Goal: Find specific page/section: Find specific page/section

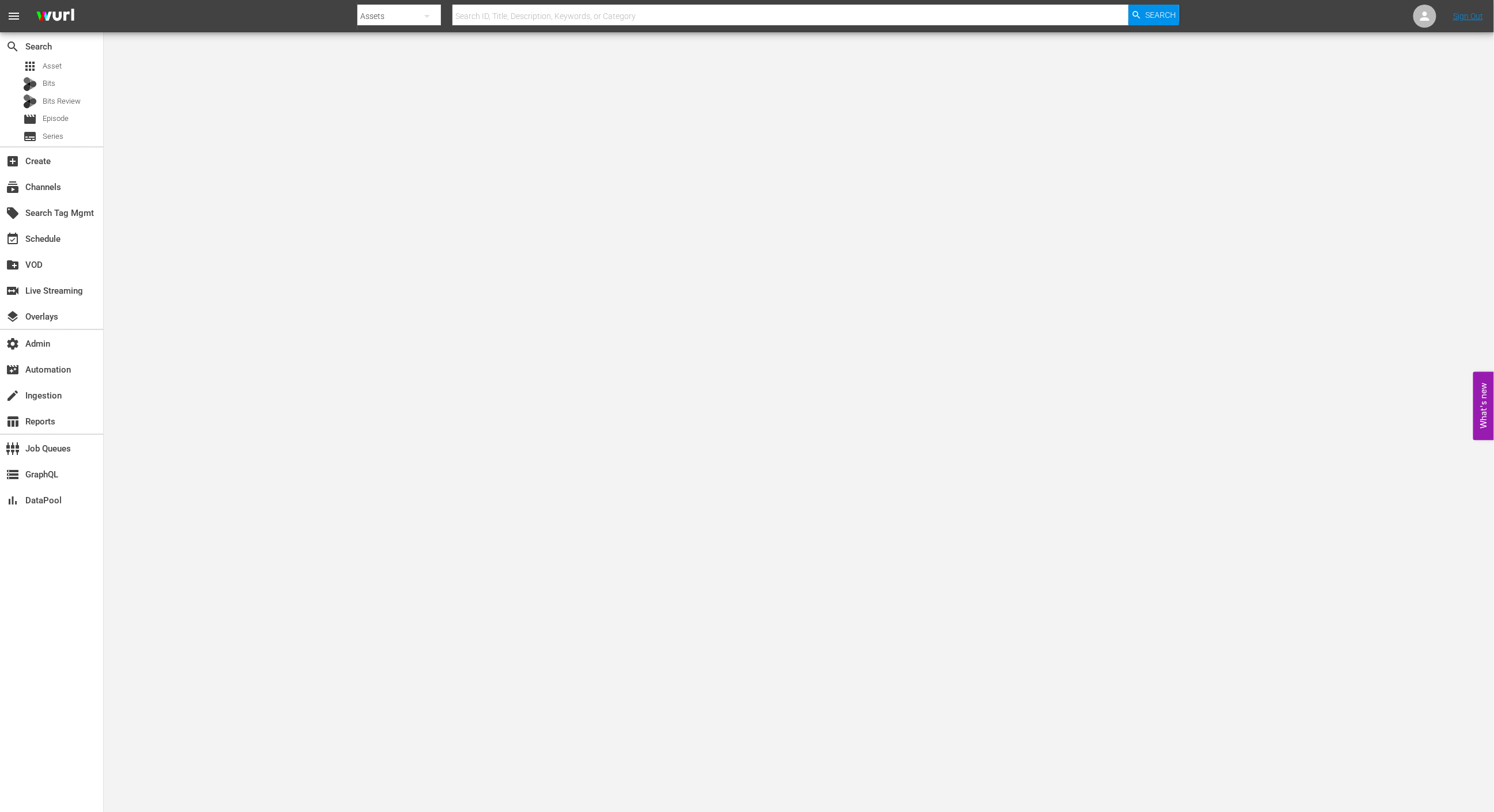
click at [79, 56] on div "search Search apps Asset Bits Bits Review movie Episode subtitles Series" at bounding box center [52, 90] width 103 height 114
click at [74, 68] on div "apps Asset" at bounding box center [52, 66] width 103 height 16
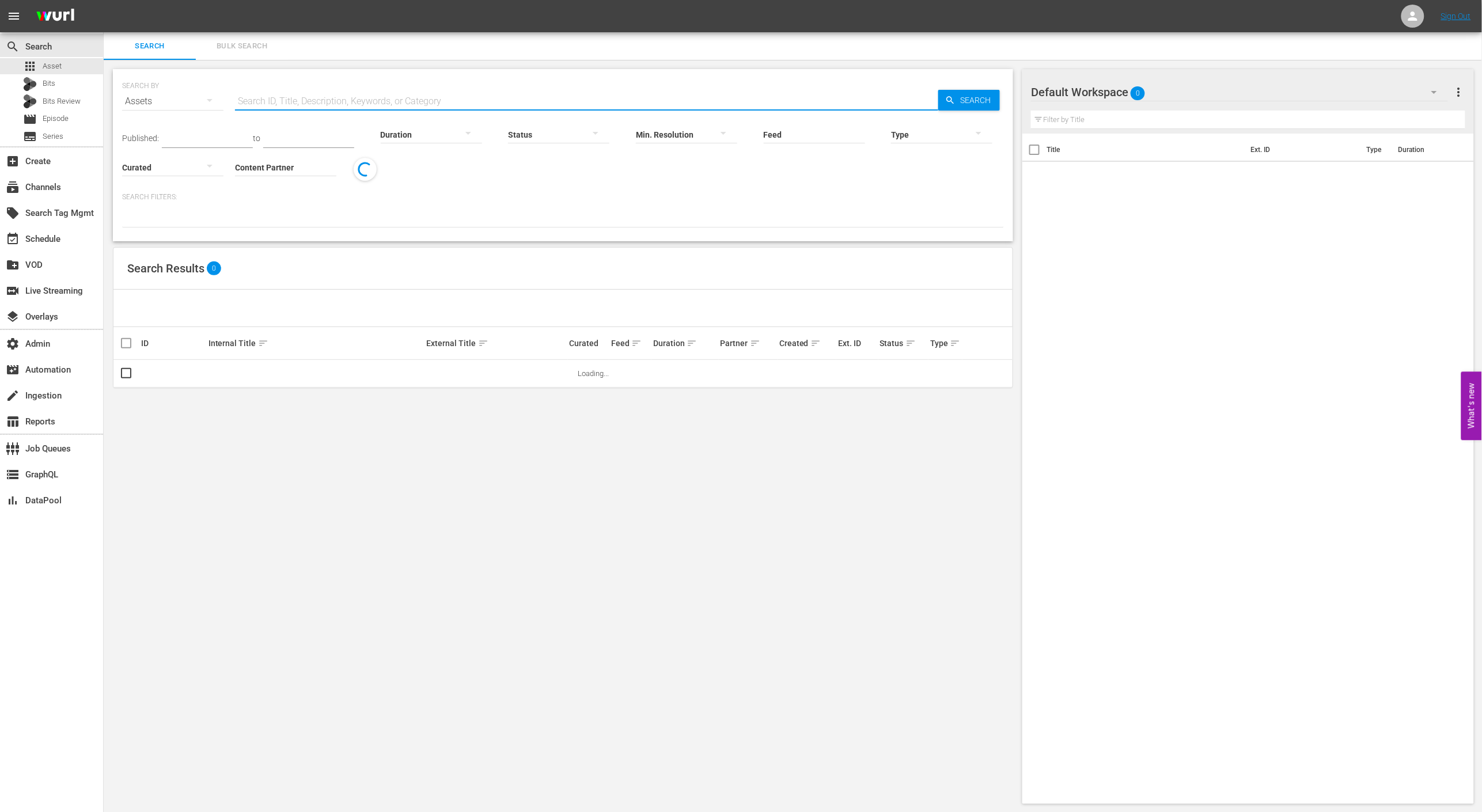
click at [431, 96] on input "text" at bounding box center [587, 101] width 703 height 28
paste input "AMCNVR0000015594"
click at [967, 95] on span "Search" at bounding box center [977, 100] width 44 height 21
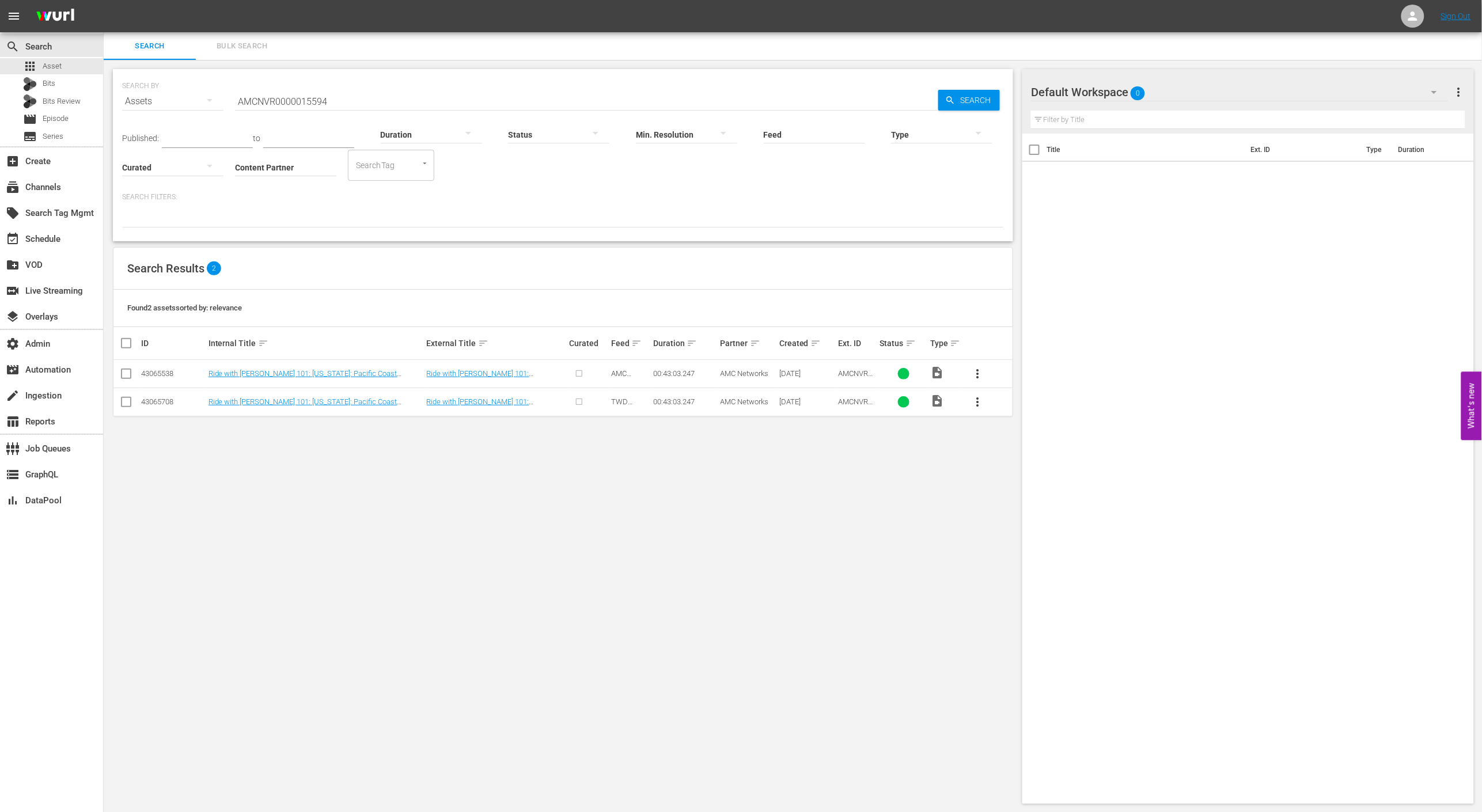
click at [327, 93] on input "AMCNVR0000015594" at bounding box center [587, 101] width 703 height 28
click at [334, 96] on input "AMCNVR0000015594" at bounding box center [587, 101] width 703 height 28
click at [364, 102] on input "AMCNVR0000015594" at bounding box center [587, 101] width 703 height 28
type input "AMCN"
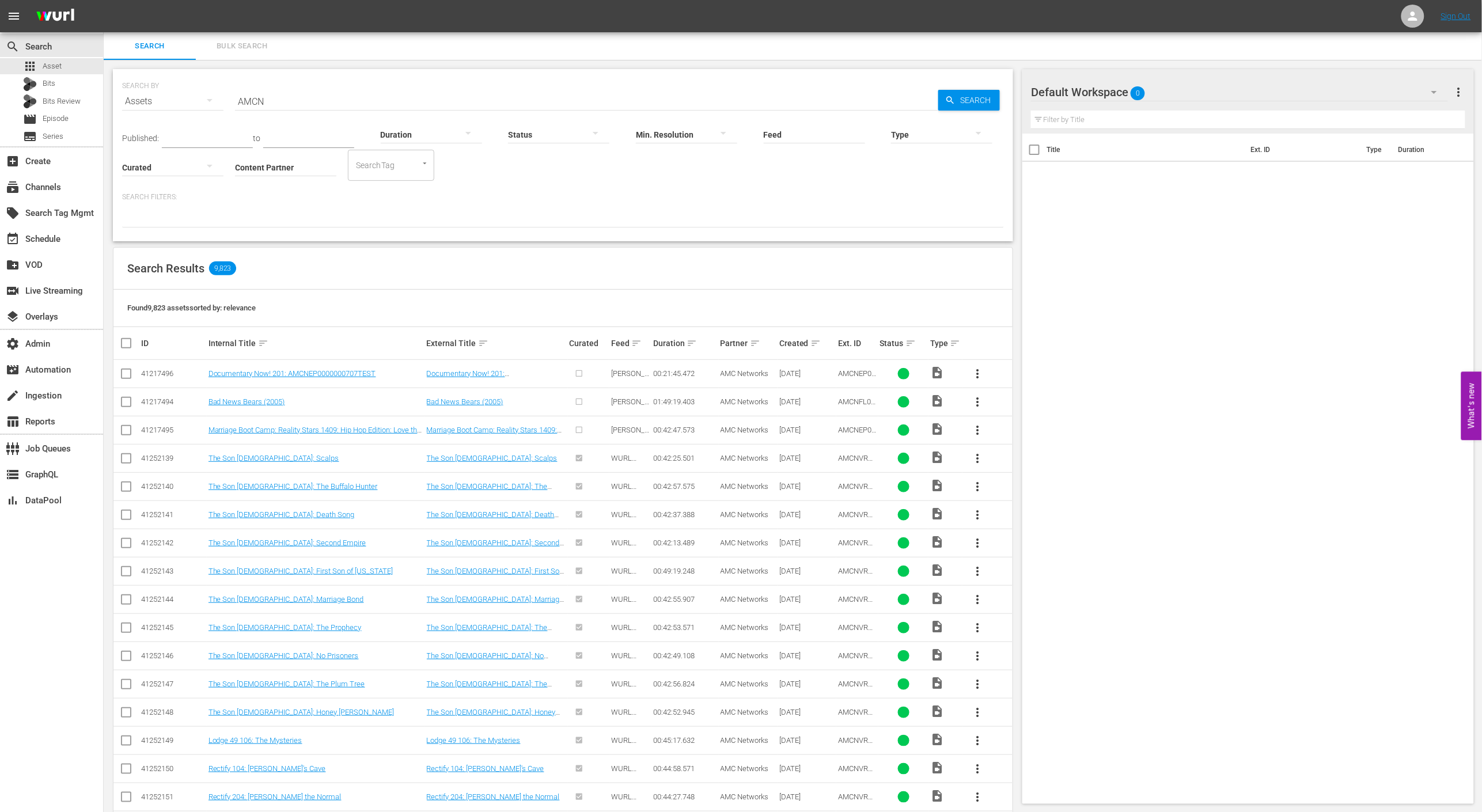
click at [637, 460] on span "WURL Feed" at bounding box center [624, 462] width 25 height 17
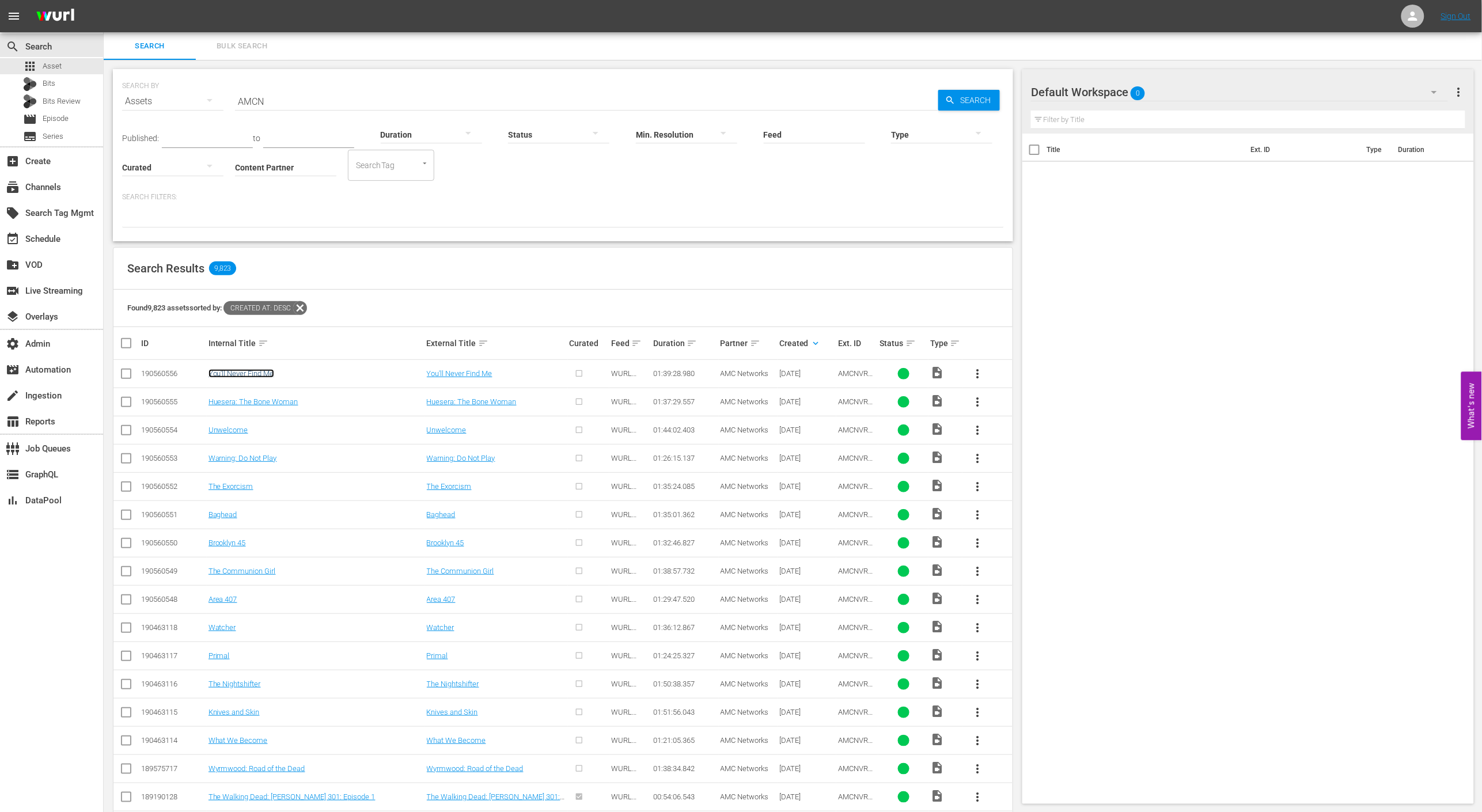
click at [272, 374] on link "You'll Never Find Me" at bounding box center [241, 373] width 66 height 8
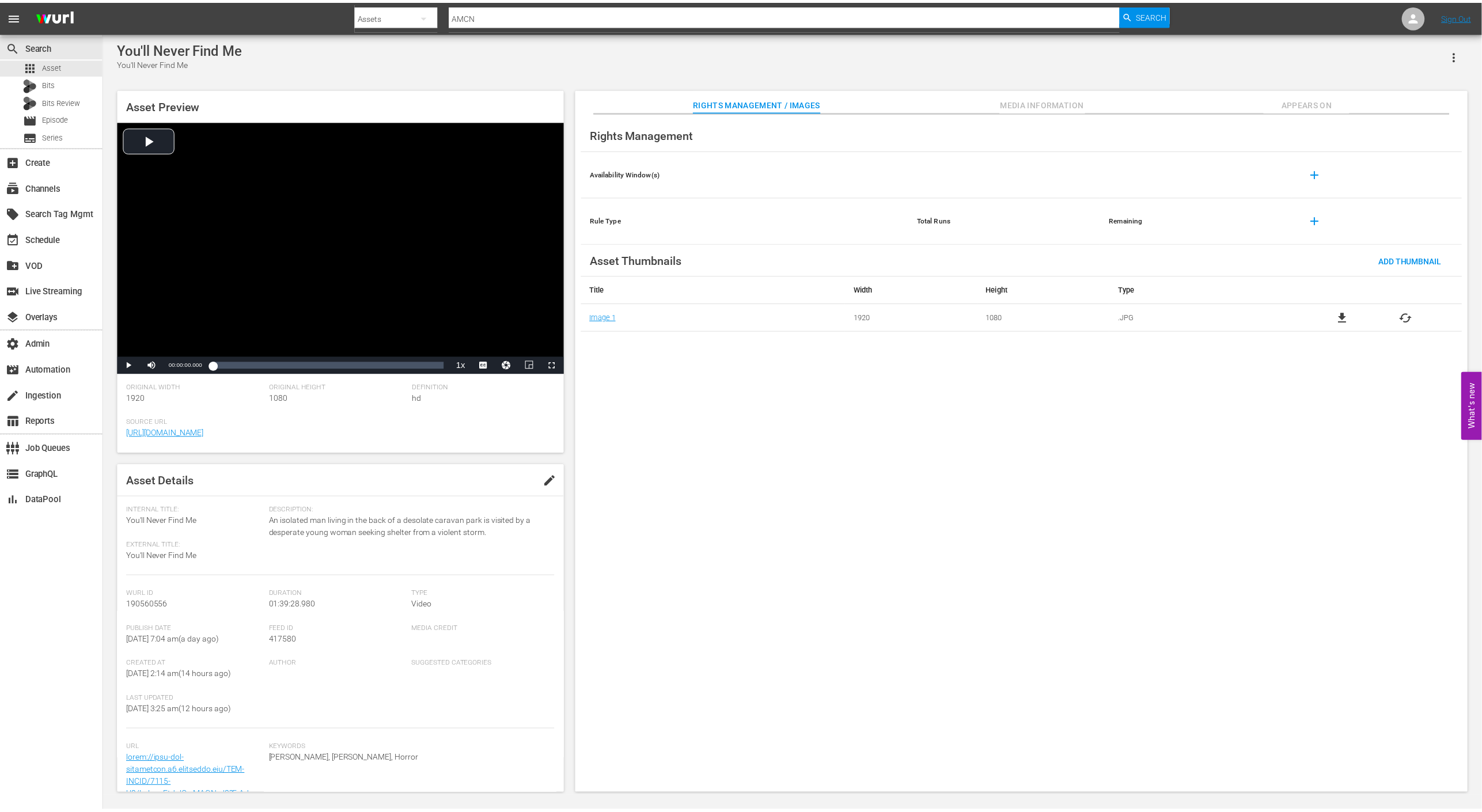
scroll to position [8, 0]
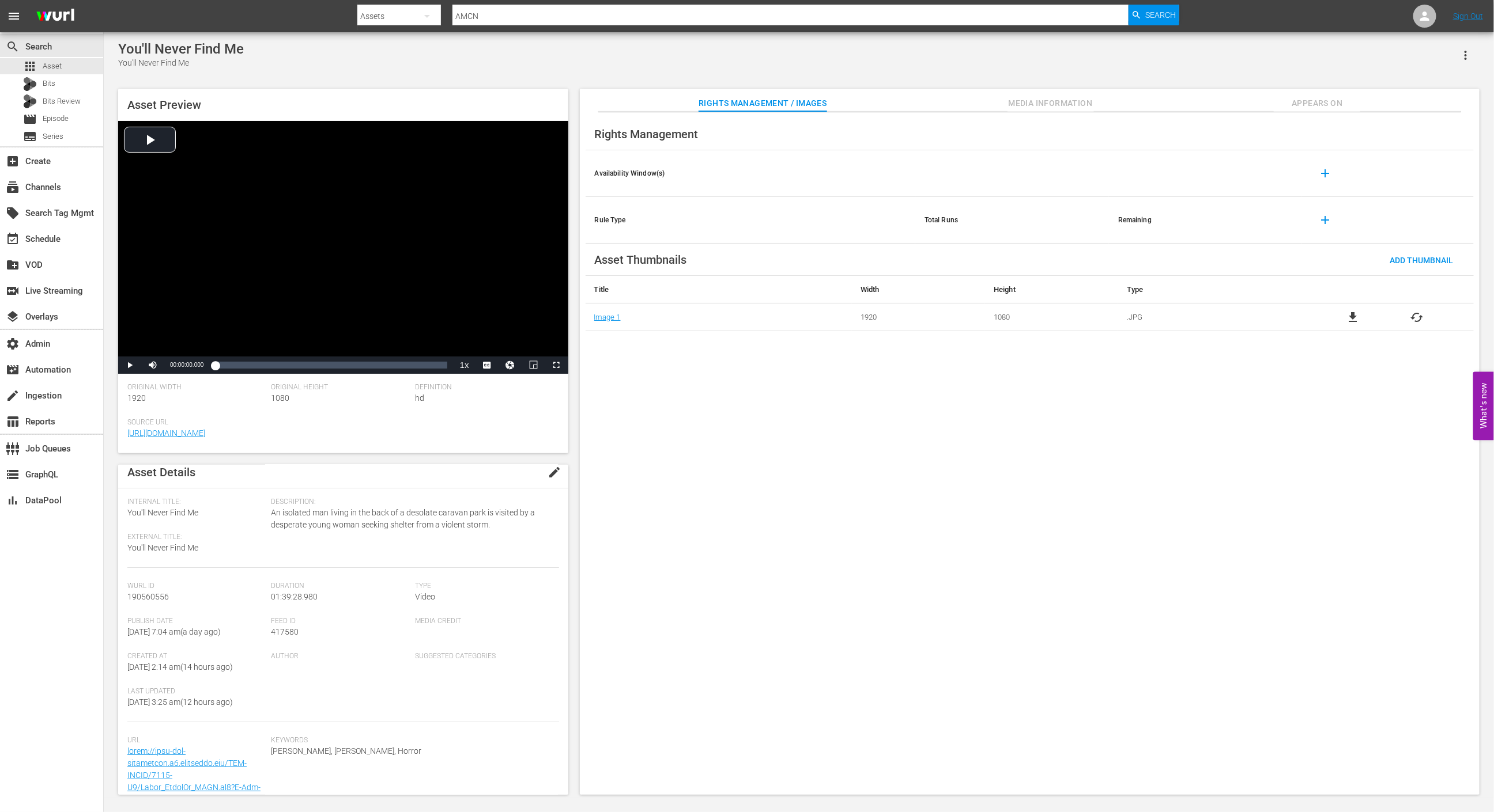
click at [283, 632] on span "417580" at bounding box center [286, 632] width 28 height 9
copy span "417580"
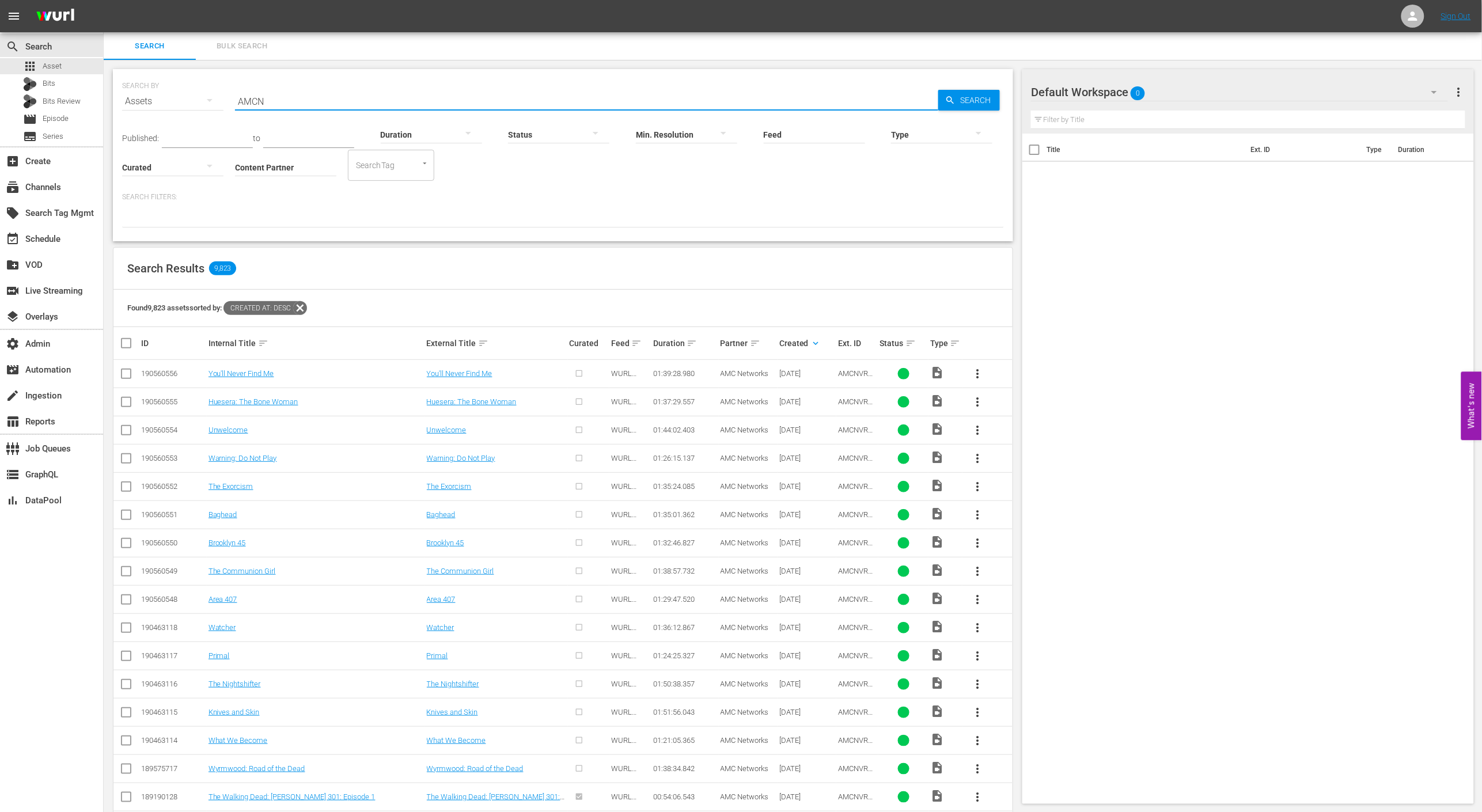
click at [315, 93] on input "AMCN" at bounding box center [587, 101] width 703 height 28
drag, startPoint x: 624, startPoint y: 245, endPoint x: 636, endPoint y: 244, distance: 12.0
click at [636, 244] on div "SEARCH BY Search By Assets Search ID, Title, Description, Keywords, or Category…" at bounding box center [563, 517] width 919 height 914
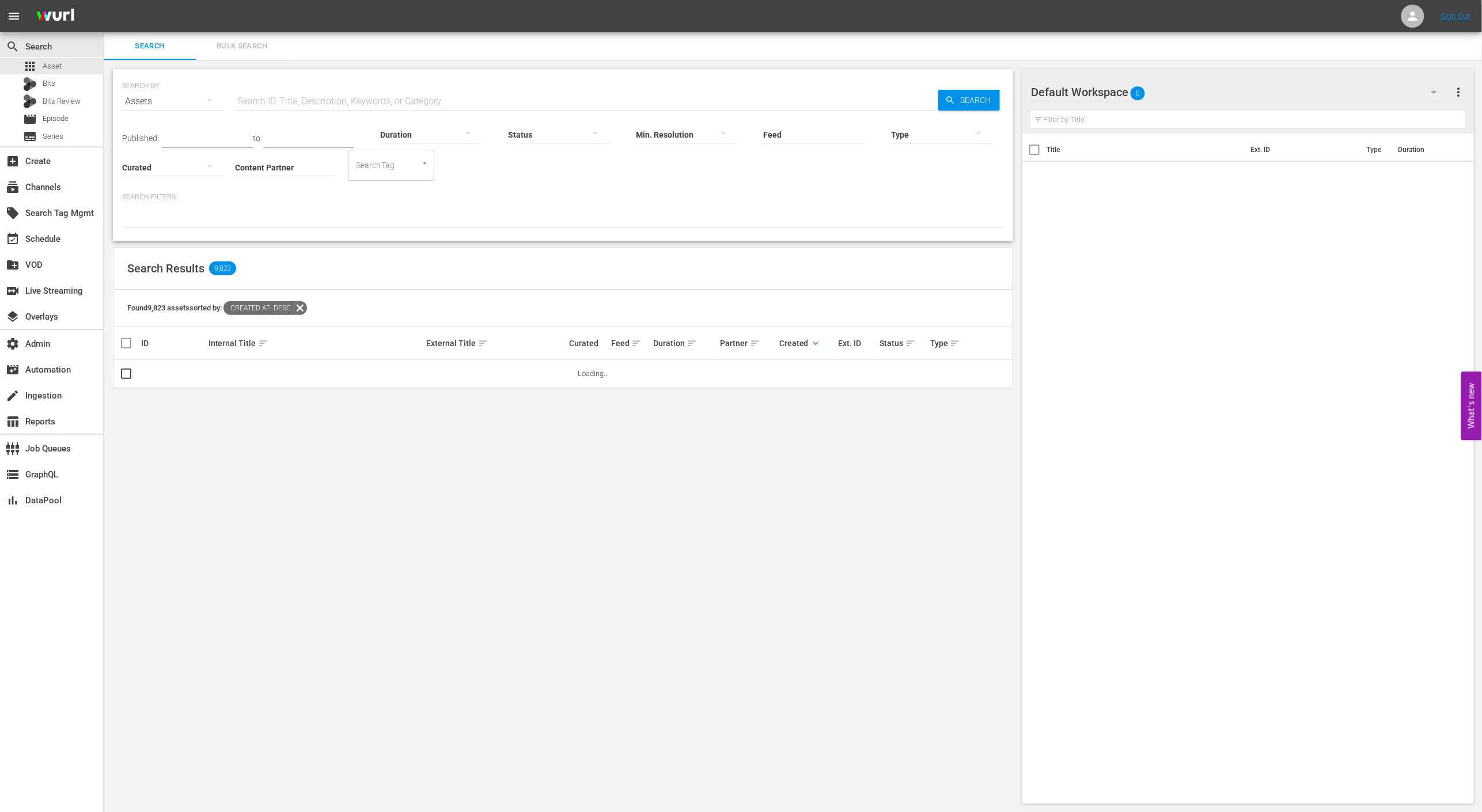
click at [757, 341] on span "sort" at bounding box center [755, 343] width 10 height 10
click at [757, 341] on span "keyboard_arrow_up" at bounding box center [755, 343] width 10 height 10
click at [817, 342] on span "sort" at bounding box center [815, 343] width 10 height 10
drag, startPoint x: 360, startPoint y: 225, endPoint x: 313, endPoint y: 255, distance: 55.8
click at [352, 231] on div "SEARCH BY Search By Assets Search ID, Title, Description, Keywords, or Category…" at bounding box center [563, 155] width 901 height 172
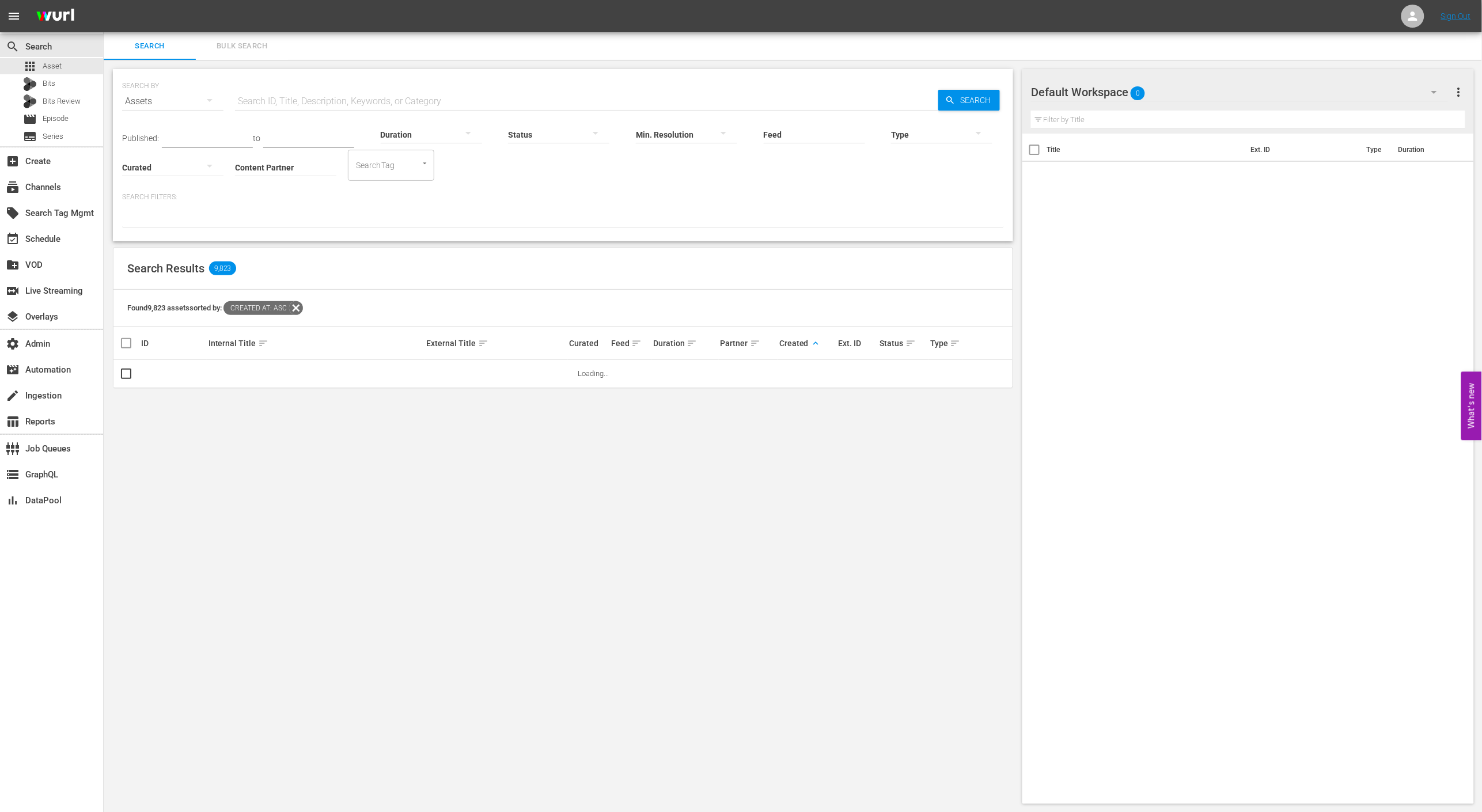
click at [301, 308] on icon at bounding box center [296, 308] width 14 height 14
drag, startPoint x: 268, startPoint y: 186, endPoint x: 263, endPoint y: 178, distance: 9.4
click at [267, 185] on input "Content Partner" at bounding box center [286, 168] width 101 height 42
click at [262, 170] on input "Content Partner" at bounding box center [286, 168] width 101 height 42
type input "R"
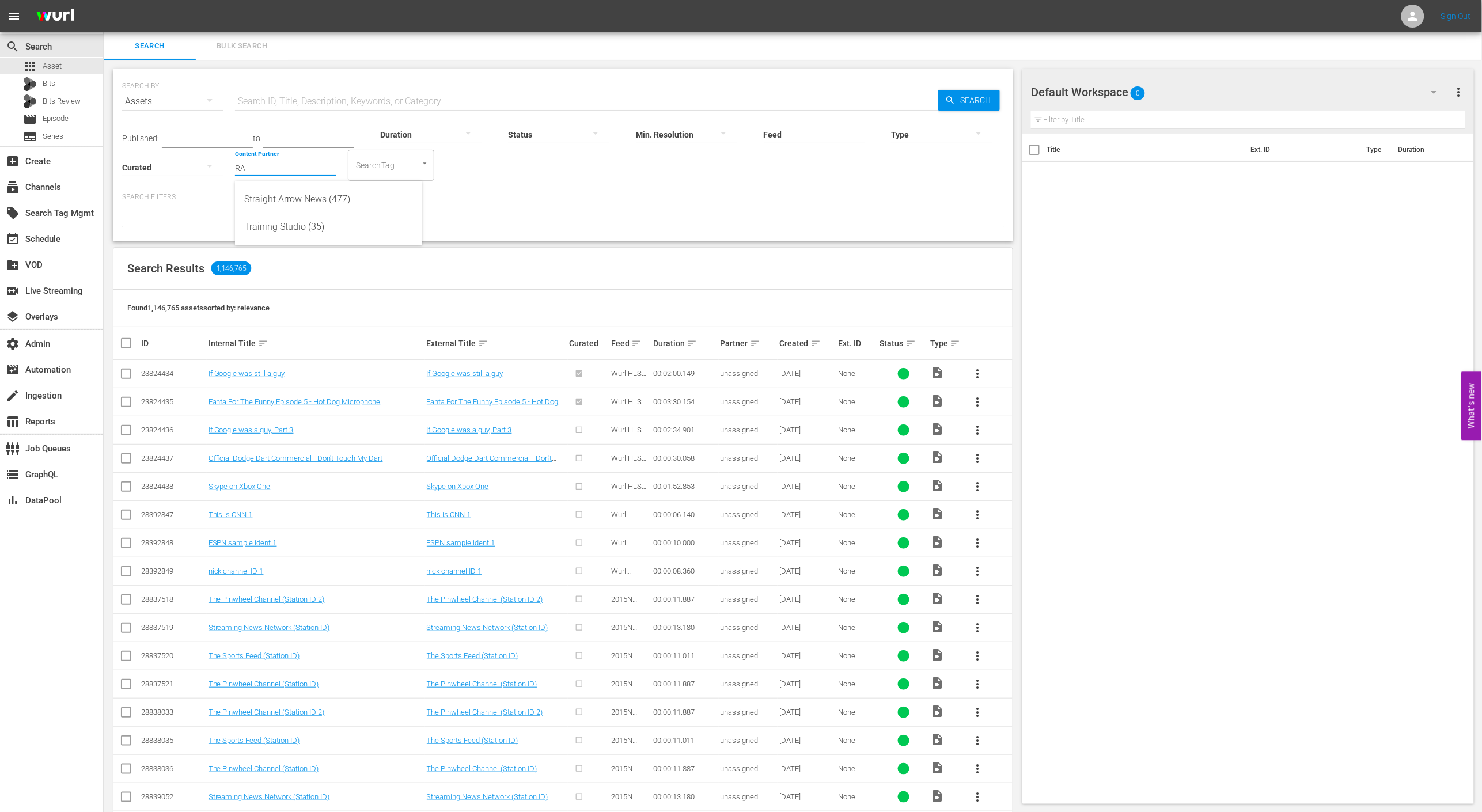
type input "R"
click at [278, 195] on div "AMC Networks (138)" at bounding box center [328, 199] width 169 height 28
type input "AMC Networks (138)"
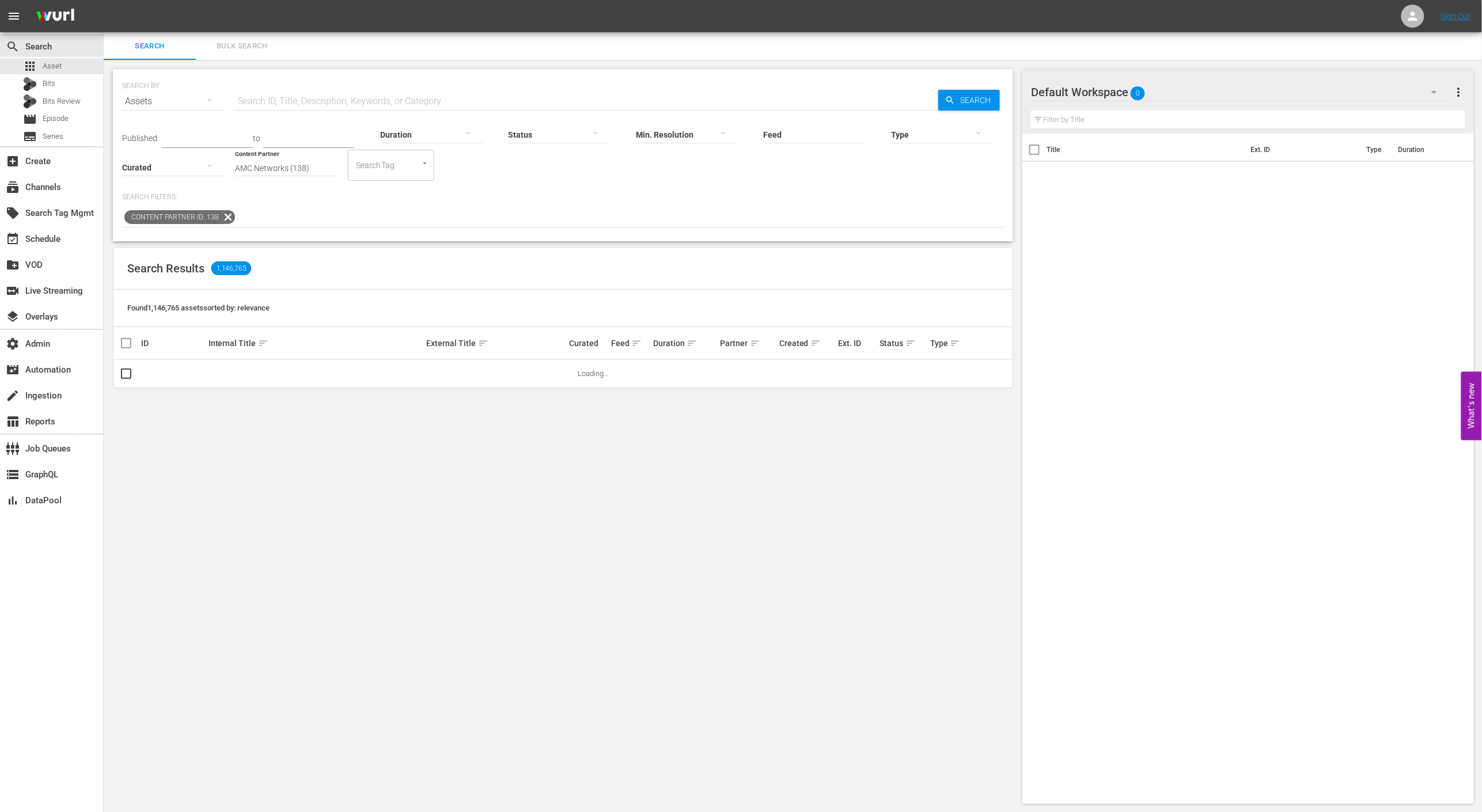
click at [598, 199] on p "Search Filters:" at bounding box center [563, 197] width 882 height 10
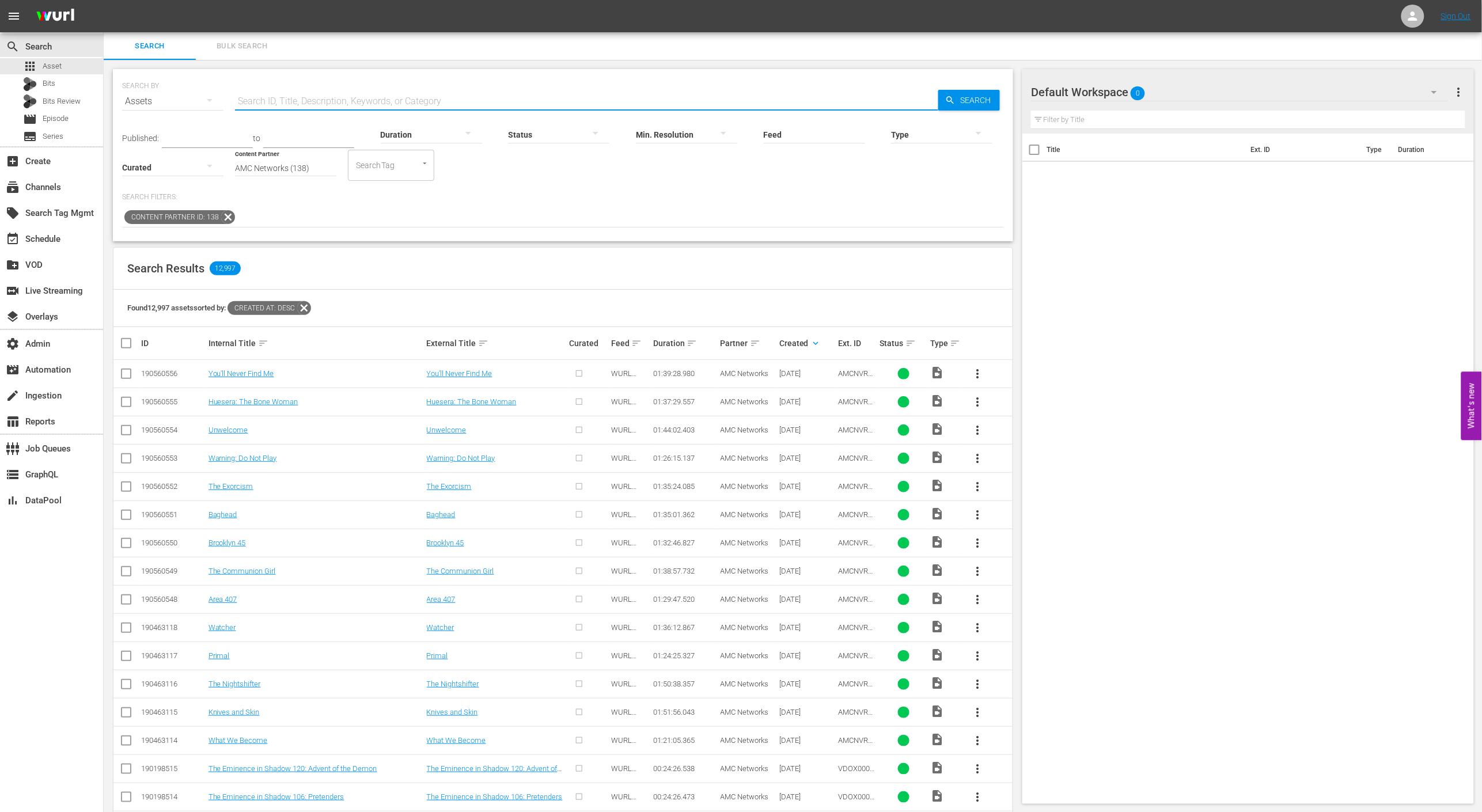
click at [378, 99] on input "text" at bounding box center [587, 101] width 703 height 28
click at [348, 85] on div "SEARCH BY Search By Assets Search ID, Title, Description, Keywords, or Category…" at bounding box center [563, 95] width 882 height 42
drag, startPoint x: 348, startPoint y: 85, endPoint x: 351, endPoint y: 92, distance: 7.6
click at [349, 86] on div "SEARCH BY Search By Assets Search ID, Title, Description, Keywords, or Category…" at bounding box center [563, 95] width 882 height 42
click at [352, 92] on input "text" at bounding box center [587, 101] width 703 height 28
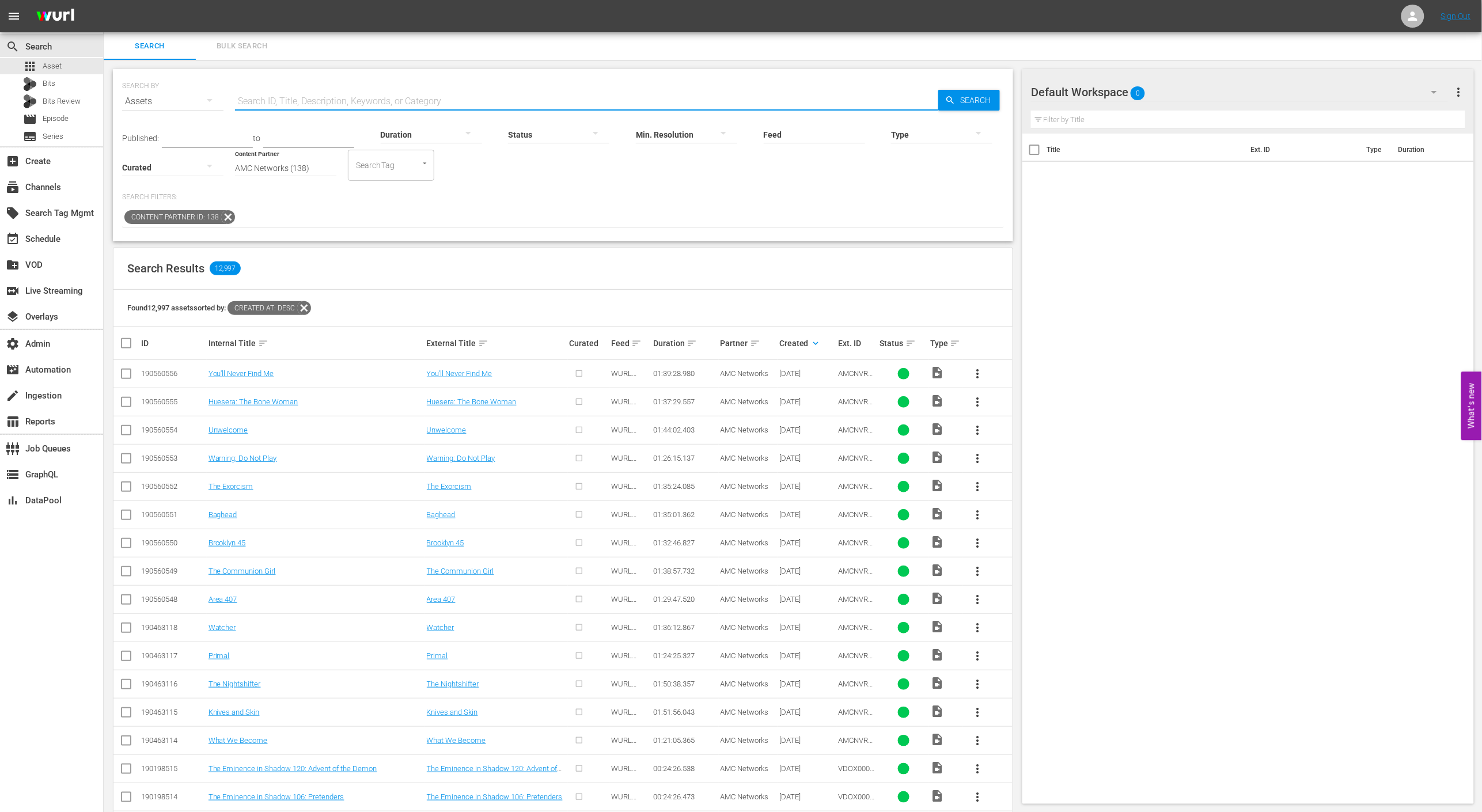
paste input "AMCNVR0000015594"
type input "AMCNVR0000015594"
click at [964, 94] on span "Search" at bounding box center [977, 100] width 44 height 21
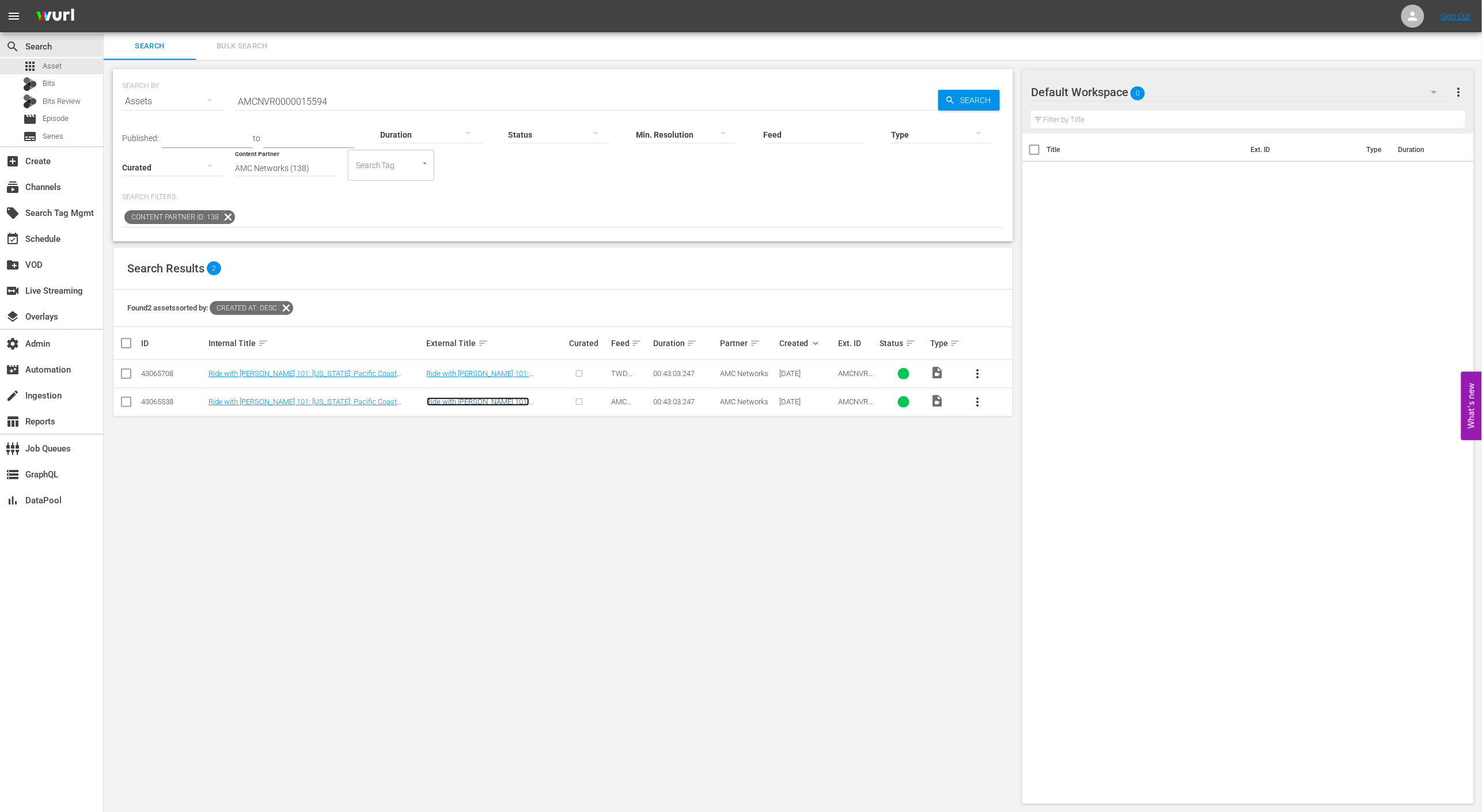
click at [482, 400] on link "Ride with Norman Reedus 101: California: Pacific Coast Highway" at bounding box center [484, 406] width 115 height 17
drag, startPoint x: 1005, startPoint y: 93, endPoint x: 956, endPoint y: 107, distance: 51.0
click at [1004, 93] on div "SEARCH BY Search By Assets Search ID, Title, Description, Keywords, or Category…" at bounding box center [563, 155] width 901 height 172
click at [956, 107] on div "Type" at bounding box center [942, 127] width 101 height 42
click at [984, 92] on span "Search" at bounding box center [977, 100] width 44 height 21
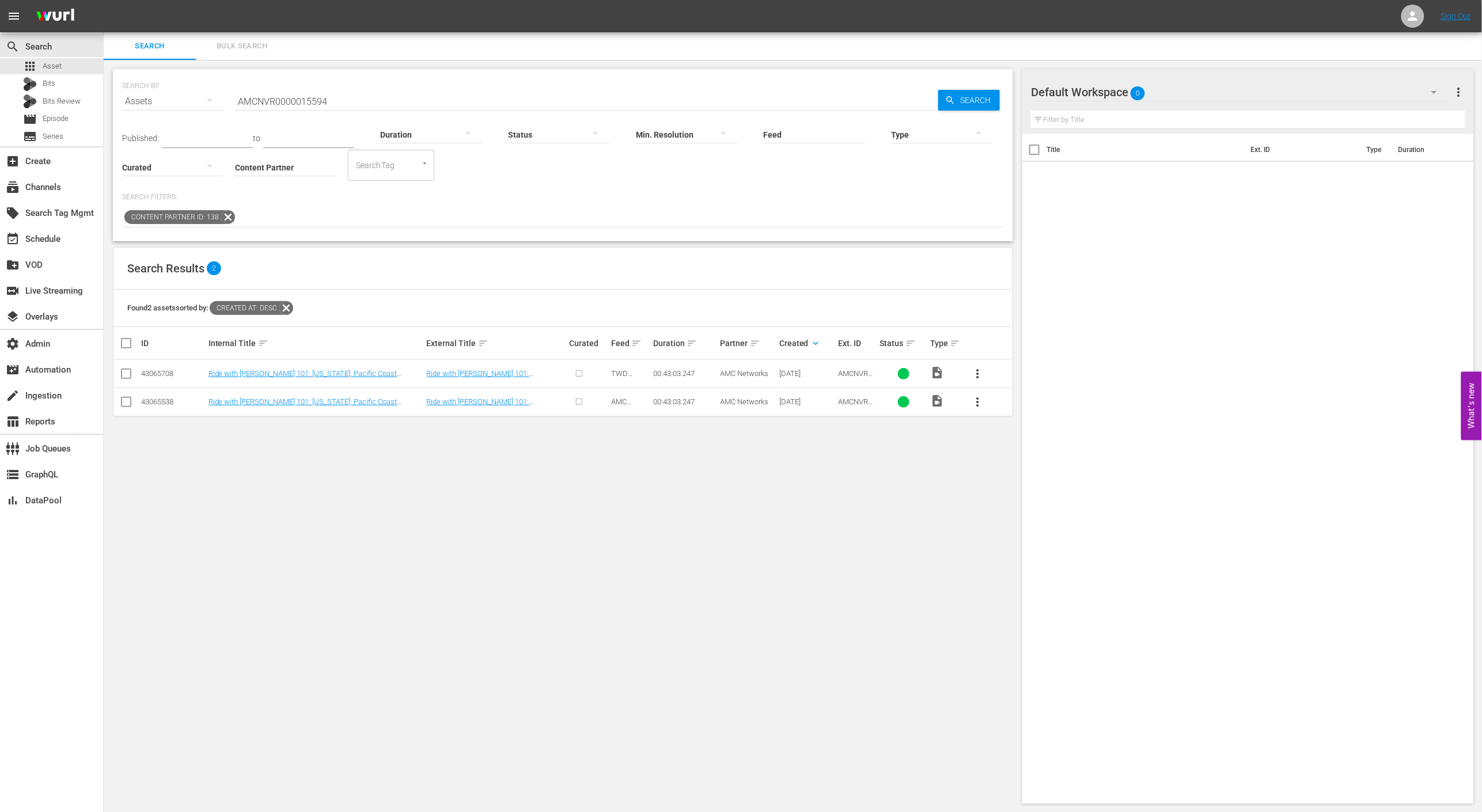
click at [431, 106] on input "AMCNVR0000015594" at bounding box center [587, 101] width 703 height 28
click at [432, 106] on input "AMCNVR0000015594" at bounding box center [587, 101] width 703 height 28
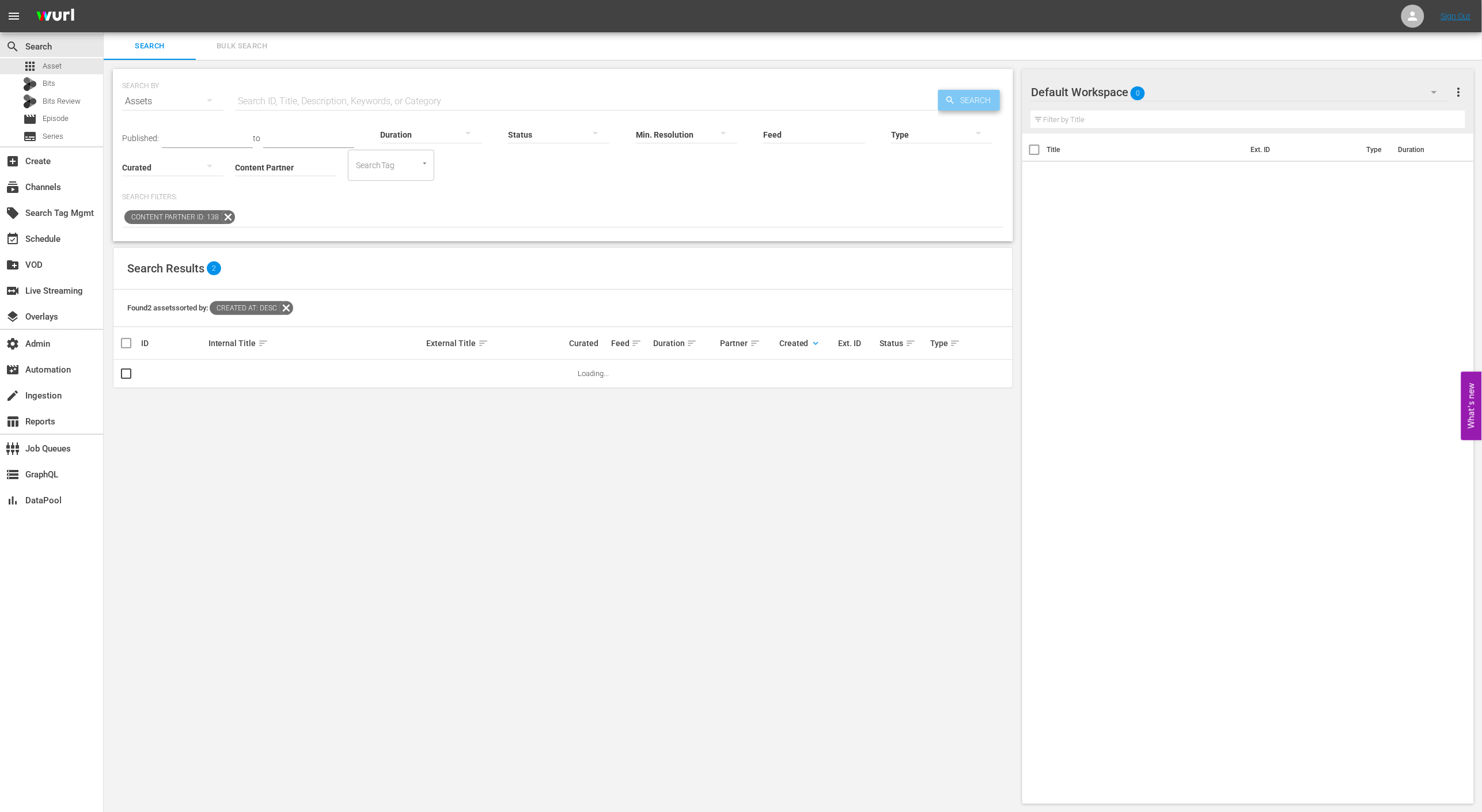
click at [953, 103] on icon "button" at bounding box center [950, 100] width 8 height 8
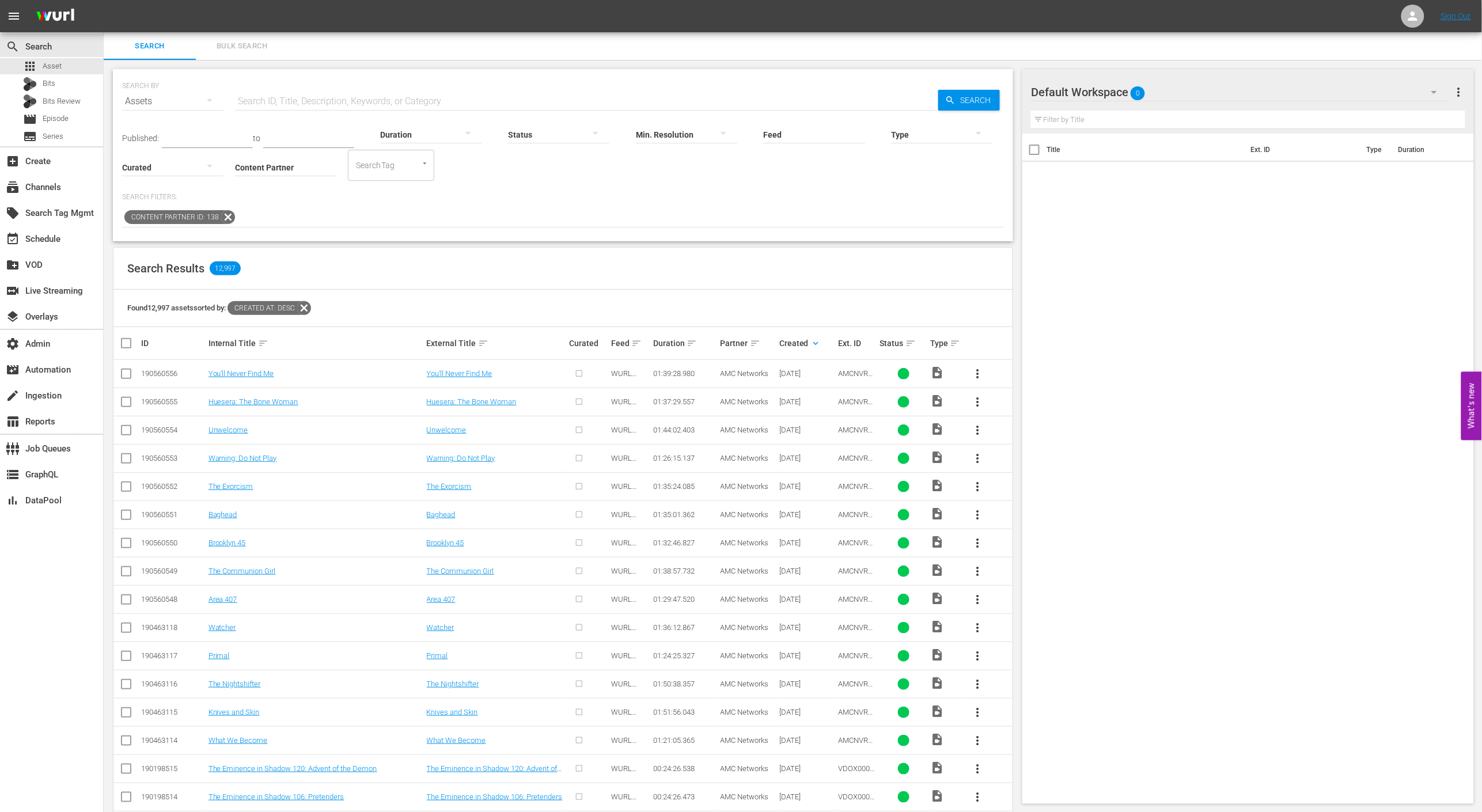
click at [232, 214] on div "Content Partner ID: 138" at bounding box center [563, 217] width 882 height 19
click at [231, 214] on icon at bounding box center [228, 217] width 15 height 15
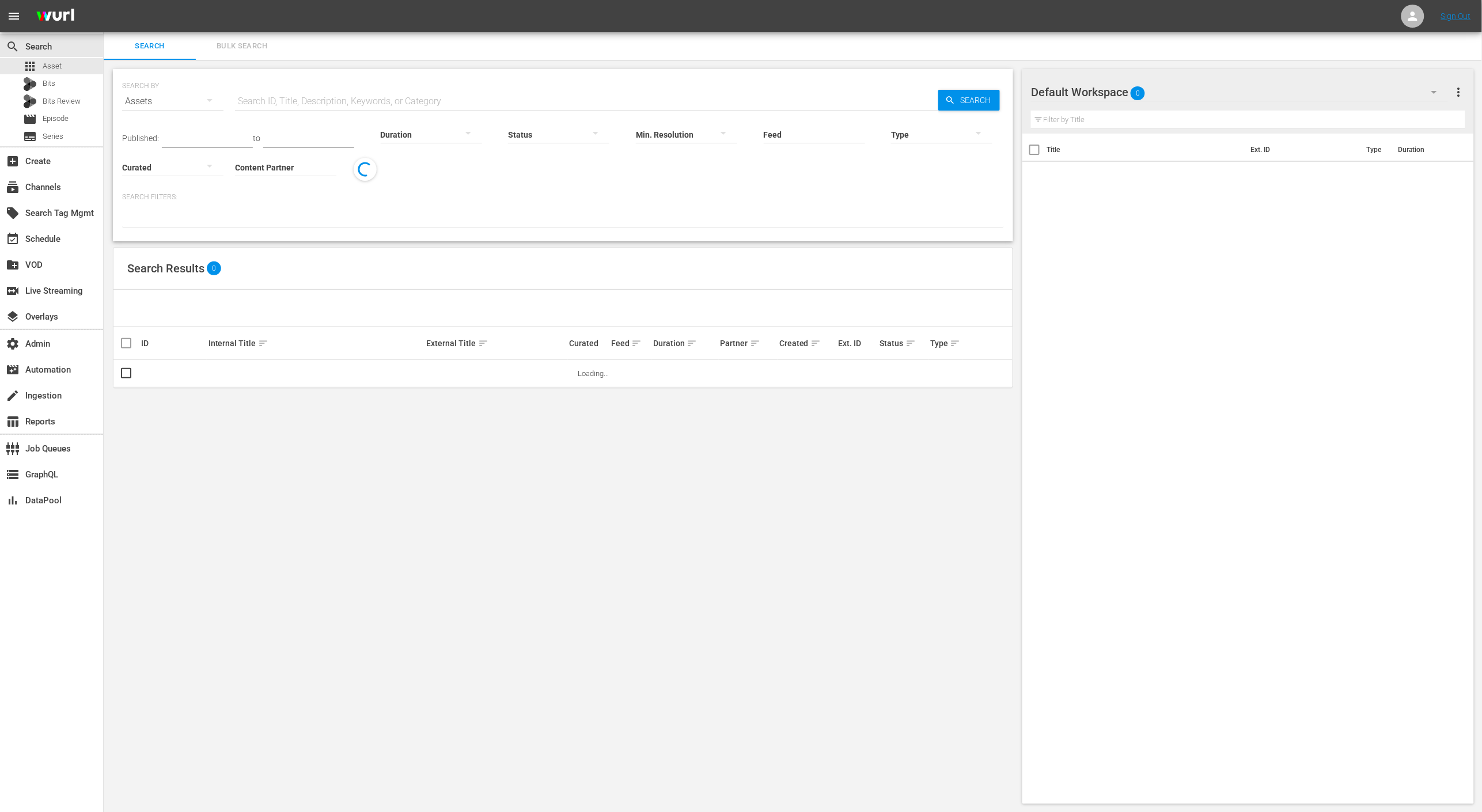
click at [291, 165] on input "Content Partner" at bounding box center [286, 168] width 101 height 42
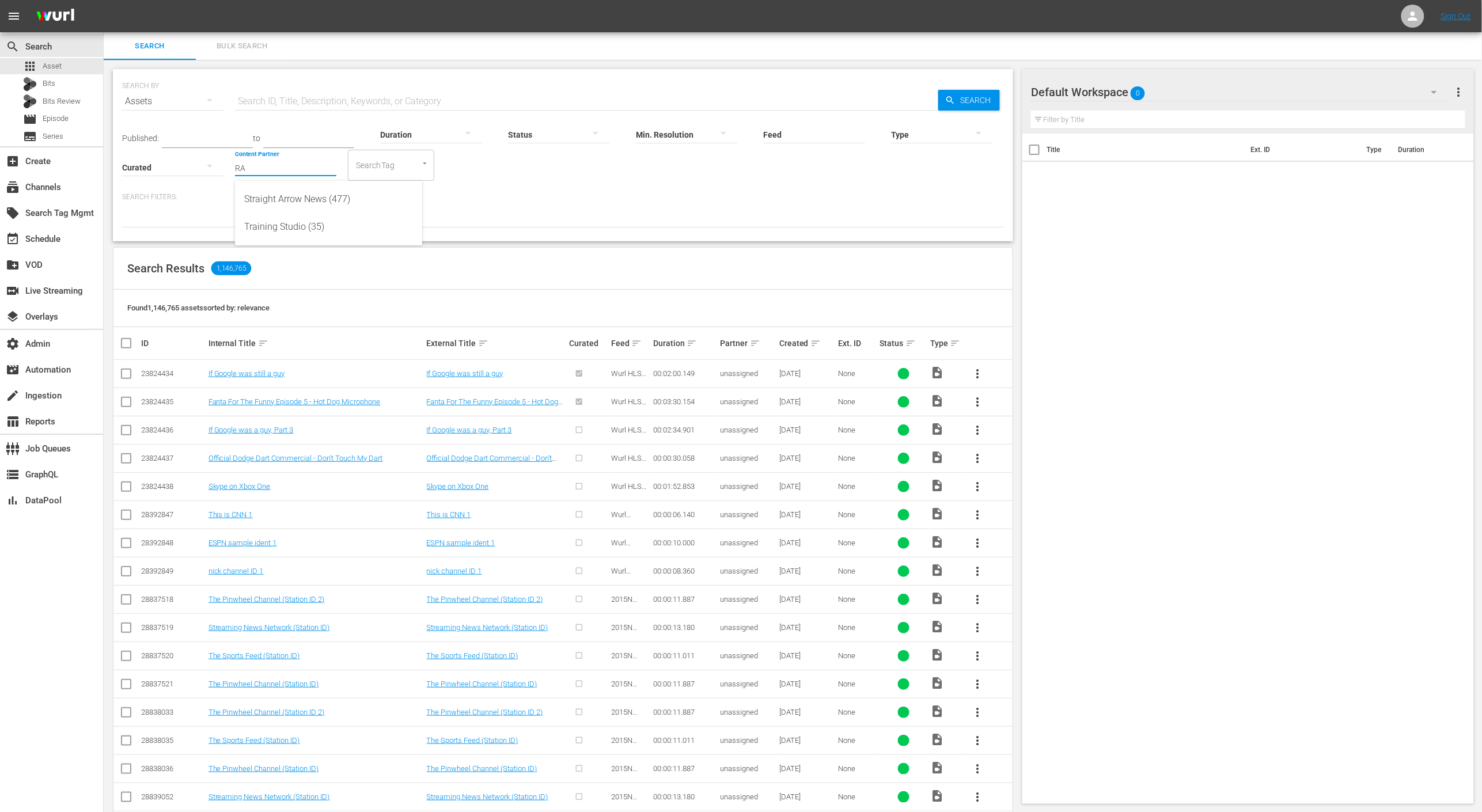
type input "R"
click at [300, 172] on input "AMC" at bounding box center [286, 168] width 101 height 42
type input "A"
click at [318, 192] on div "AMC Networks (138)" at bounding box center [328, 199] width 169 height 28
type input "AMC Networks (138)"
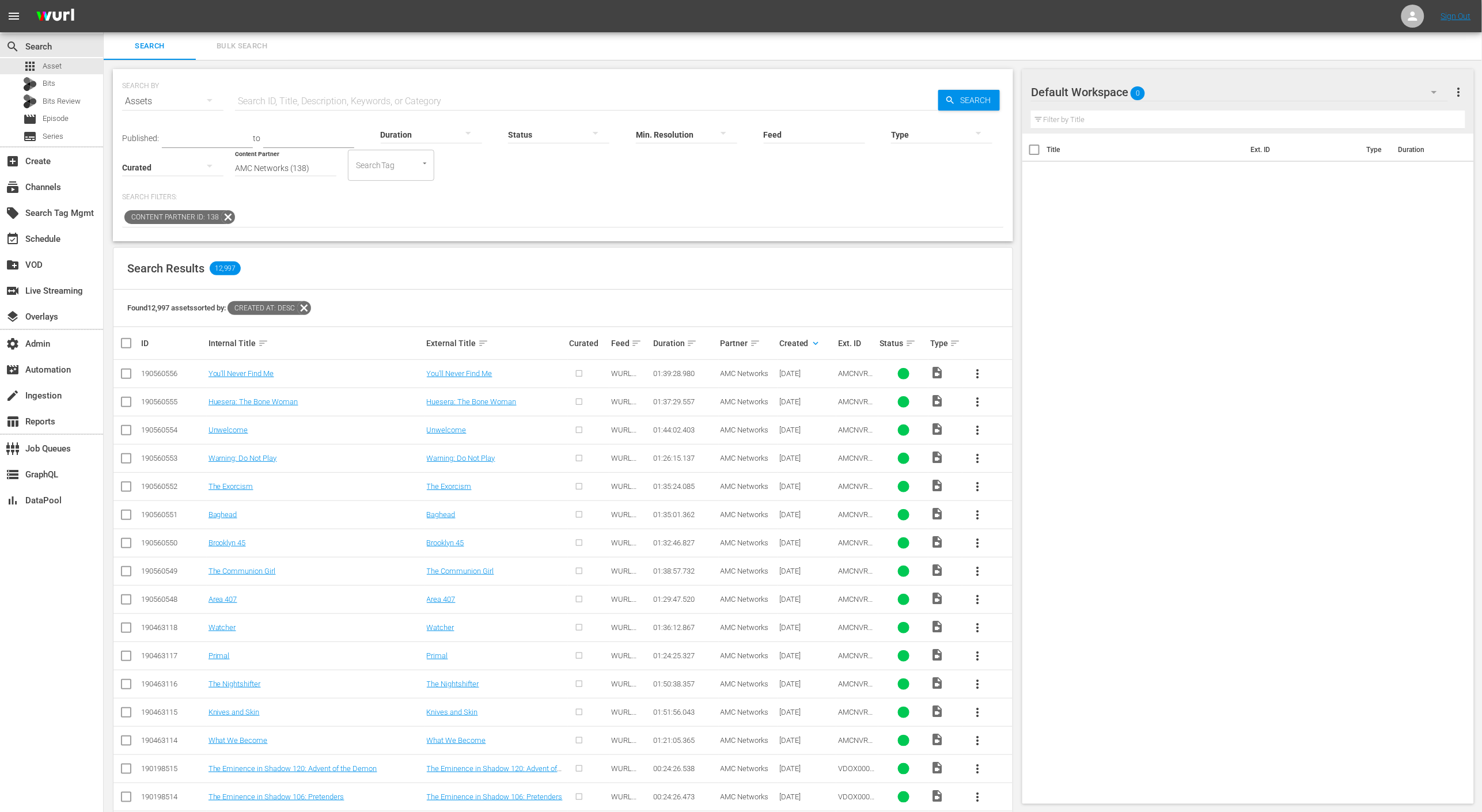
click at [514, 96] on input "text" at bounding box center [587, 101] width 703 height 28
paste input "AMCNVR0000015594"
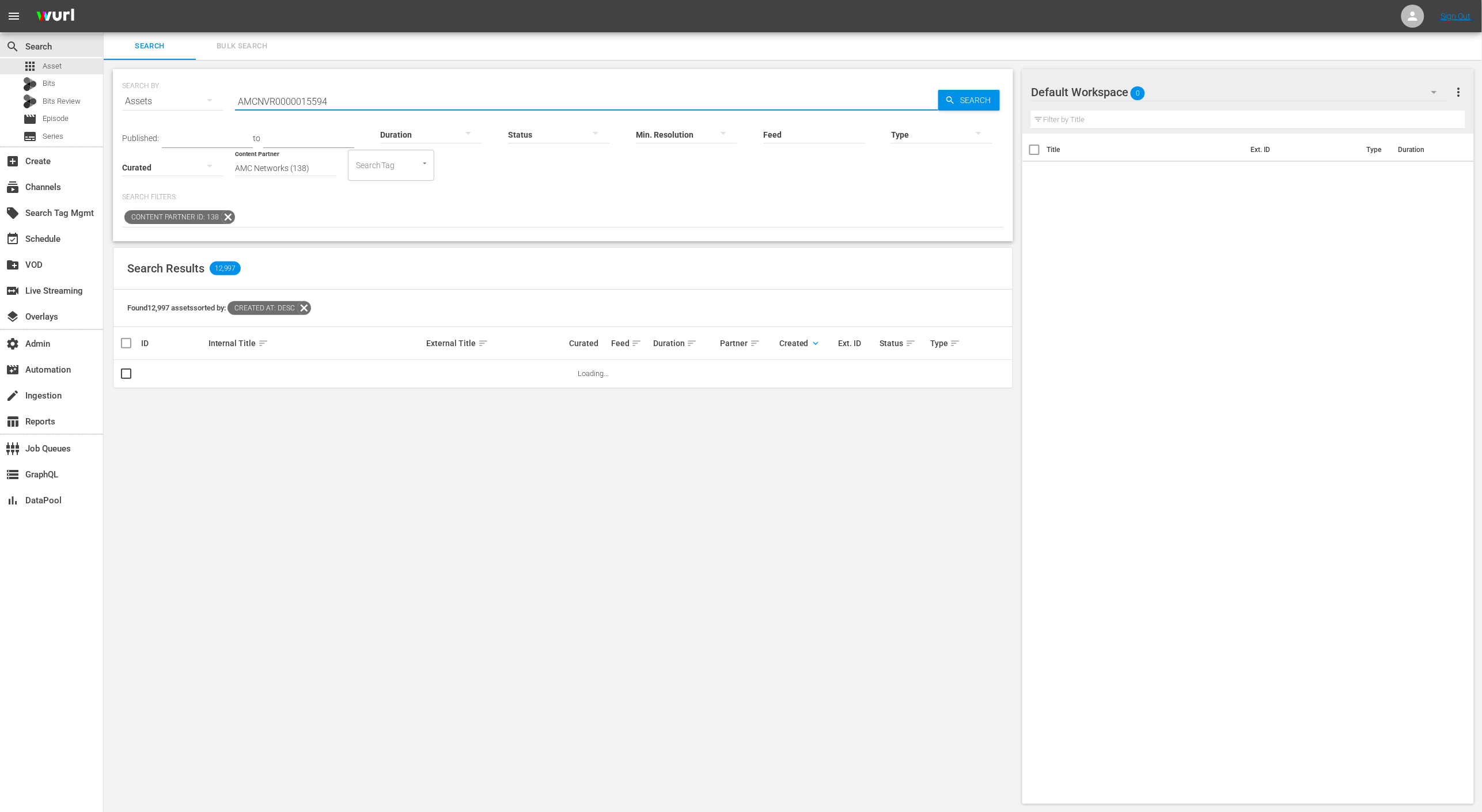
type input "AMCNVR0000015594"
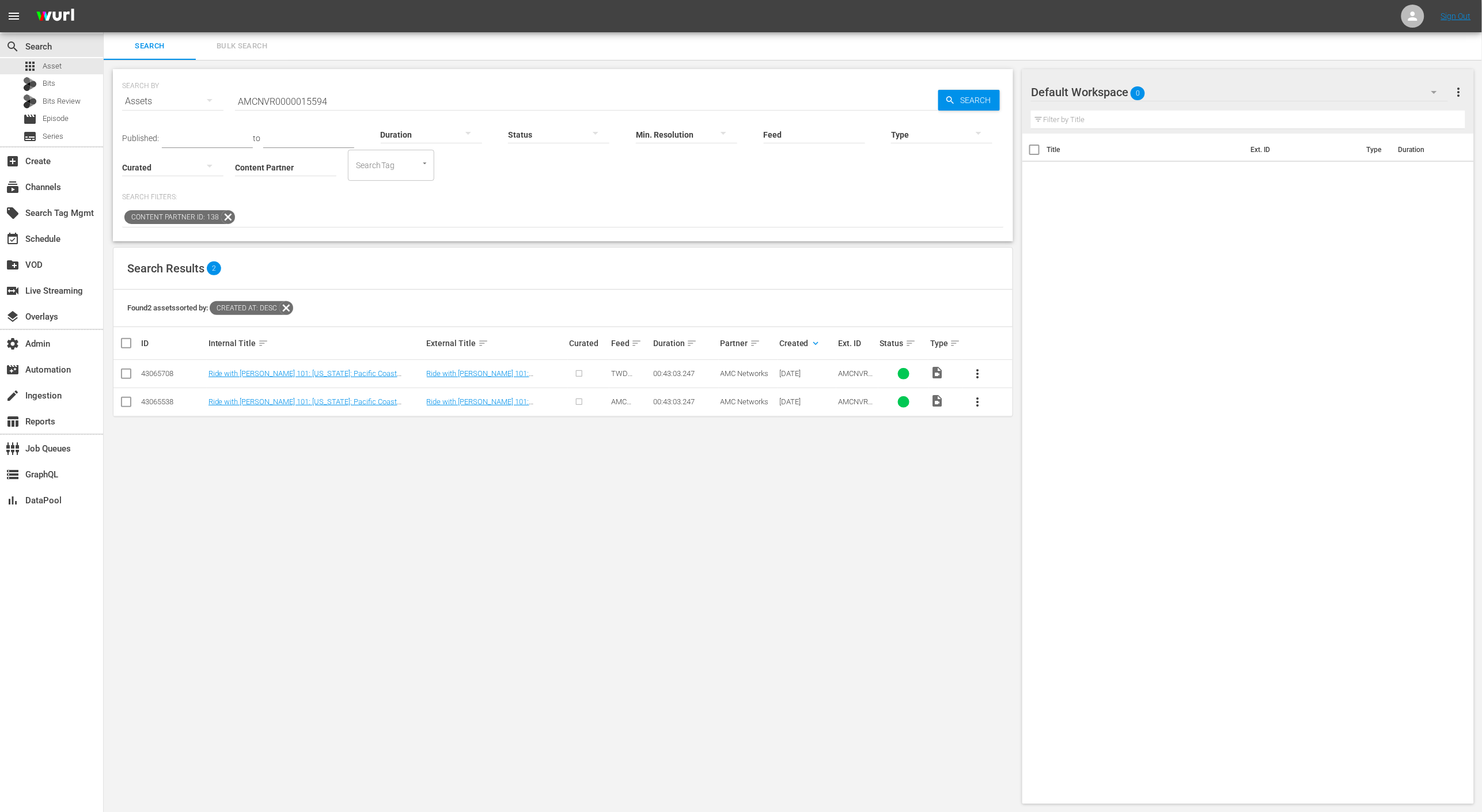
click at [381, 98] on input "AMCNVR0000015594" at bounding box center [587, 101] width 703 height 28
click at [966, 97] on span "Search" at bounding box center [977, 100] width 44 height 21
click at [495, 91] on input "AMCNVR0000015594" at bounding box center [587, 101] width 703 height 28
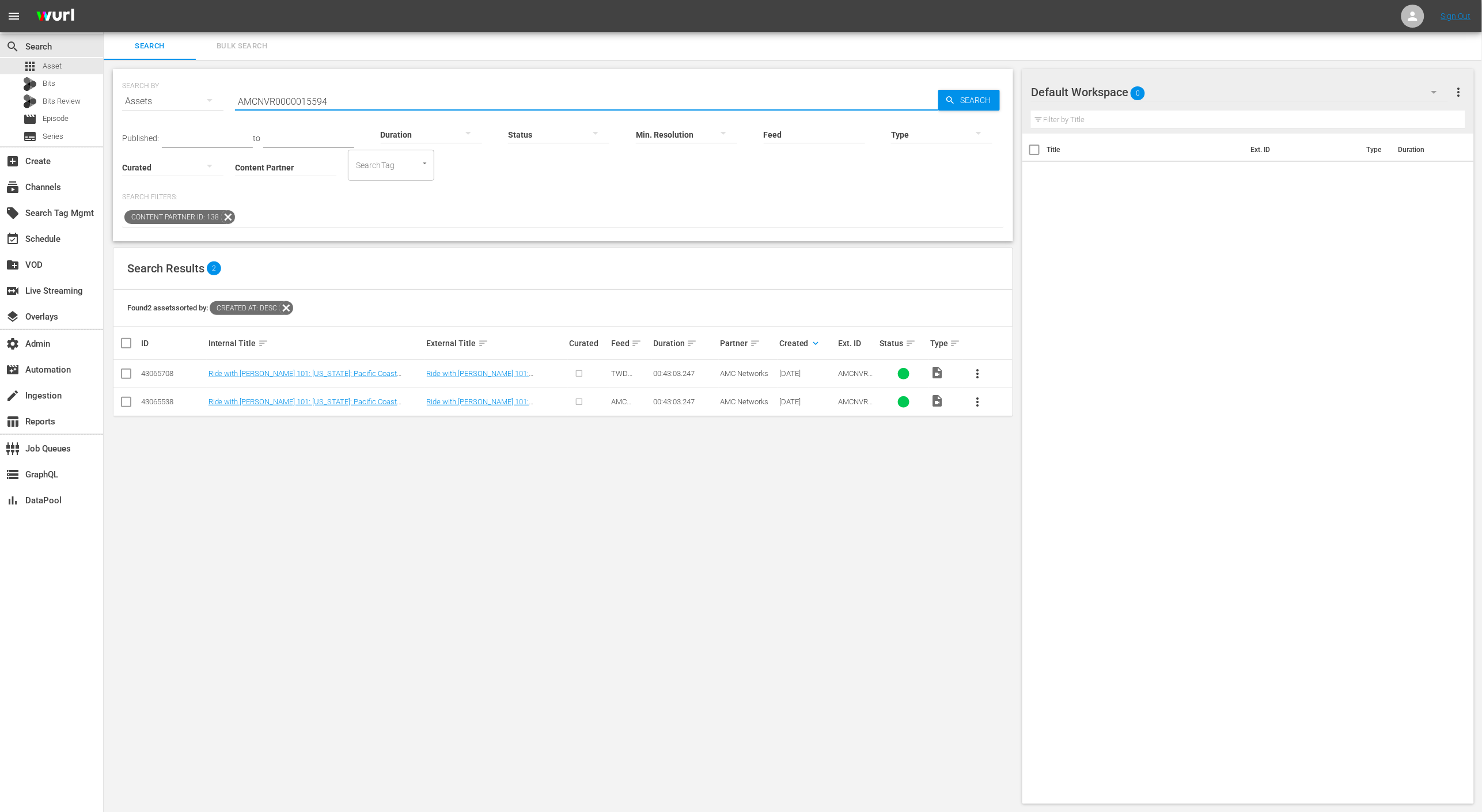
click at [495, 91] on input "AMCNVR0000015594" at bounding box center [587, 101] width 703 height 28
click at [966, 101] on span "Search" at bounding box center [977, 100] width 44 height 21
drag, startPoint x: 790, startPoint y: 94, endPoint x: 689, endPoint y: 103, distance: 101.4
click at [789, 94] on input "AMCNVR0000015594" at bounding box center [587, 101] width 703 height 28
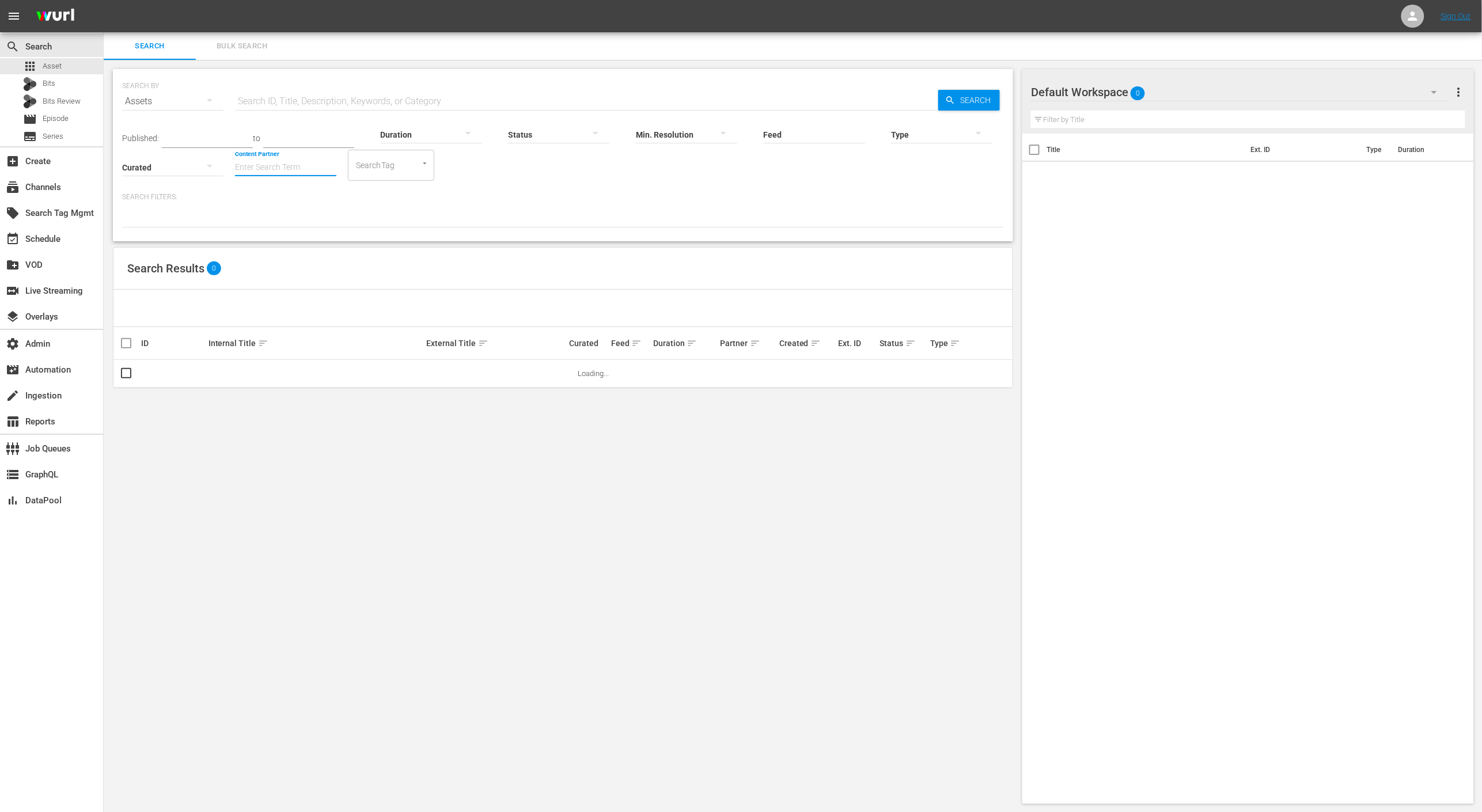
click at [286, 165] on input "Content Partner" at bounding box center [286, 168] width 101 height 42
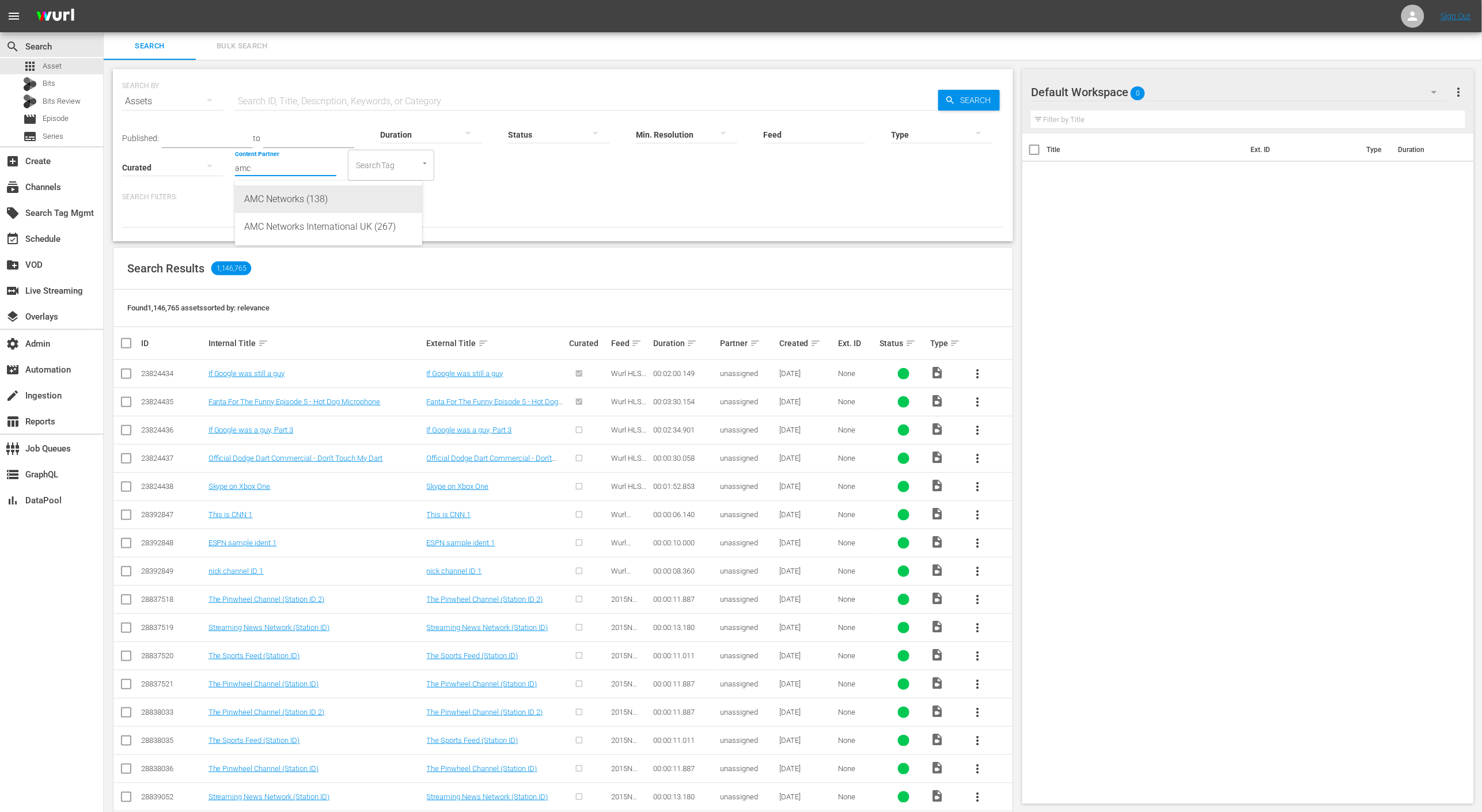
click at [286, 197] on div "AMC Networks (138)" at bounding box center [328, 199] width 169 height 28
type input "AMC Networks (138)"
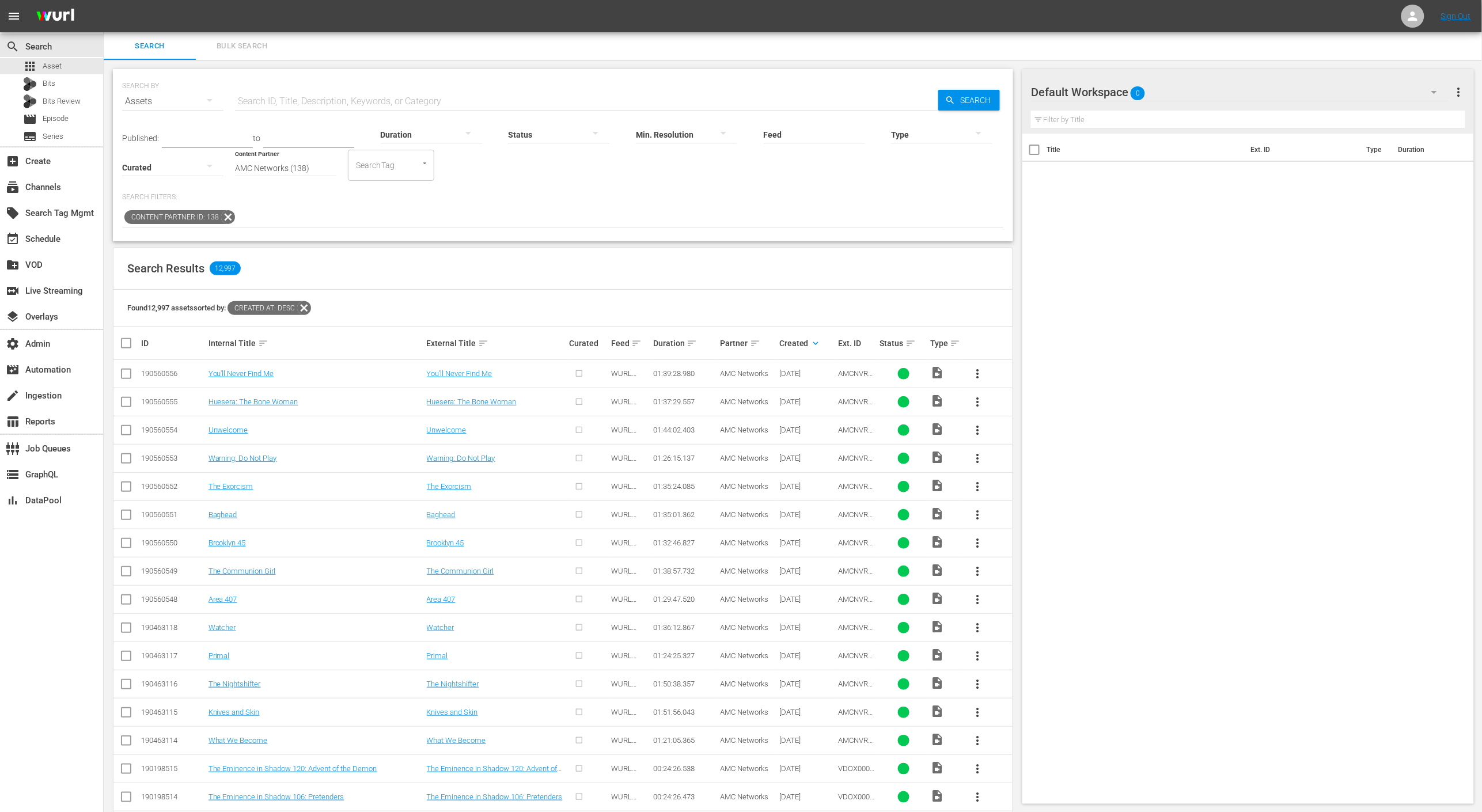
click at [399, 107] on div "Duration" at bounding box center [431, 127] width 101 height 42
click at [399, 103] on input "text" at bounding box center [587, 101] width 703 height 28
paste input "AMCNVR0000015594"
type input "AMCNVR0000015594"
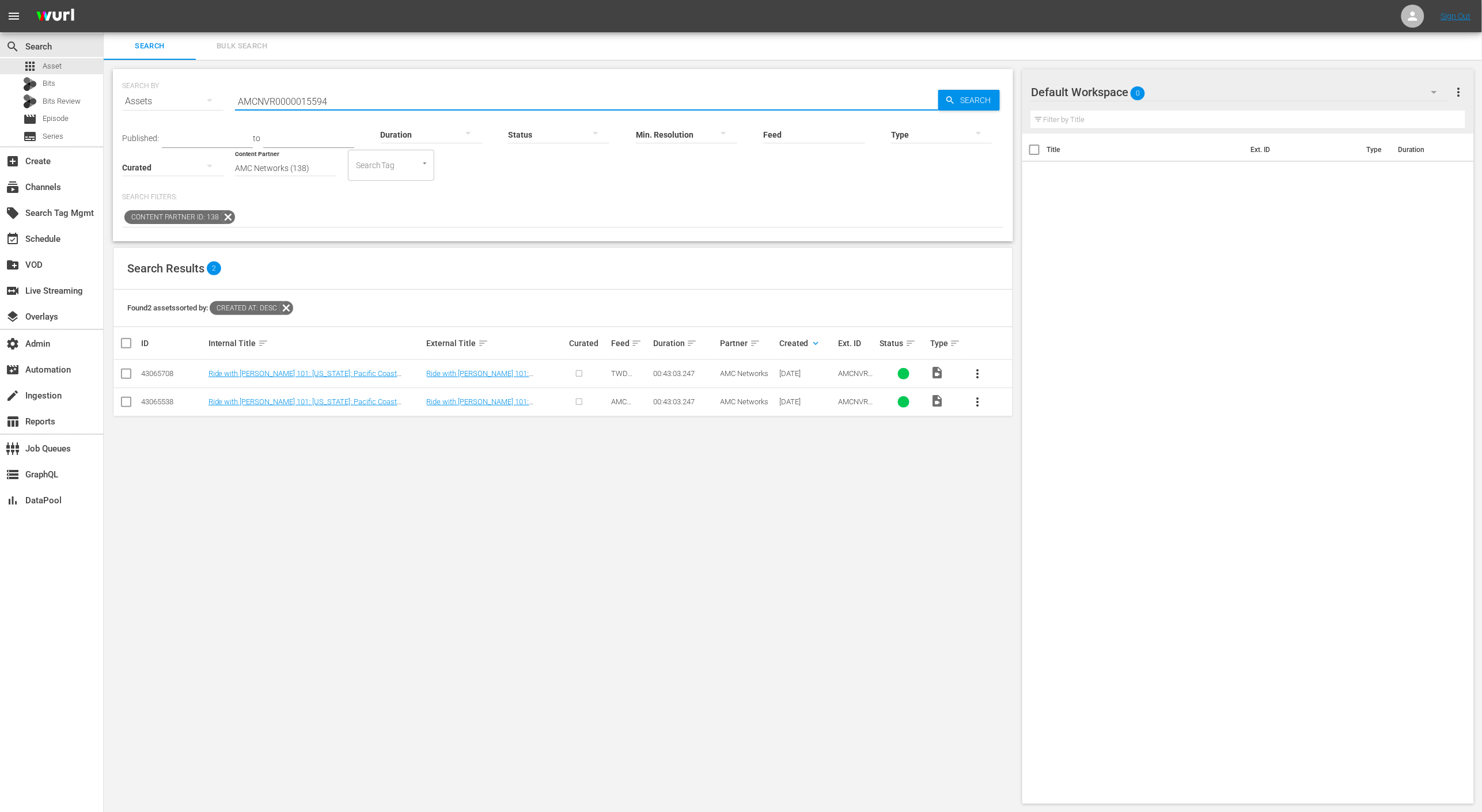
click at [398, 101] on input "AMCNVR0000015594" at bounding box center [587, 101] width 703 height 28
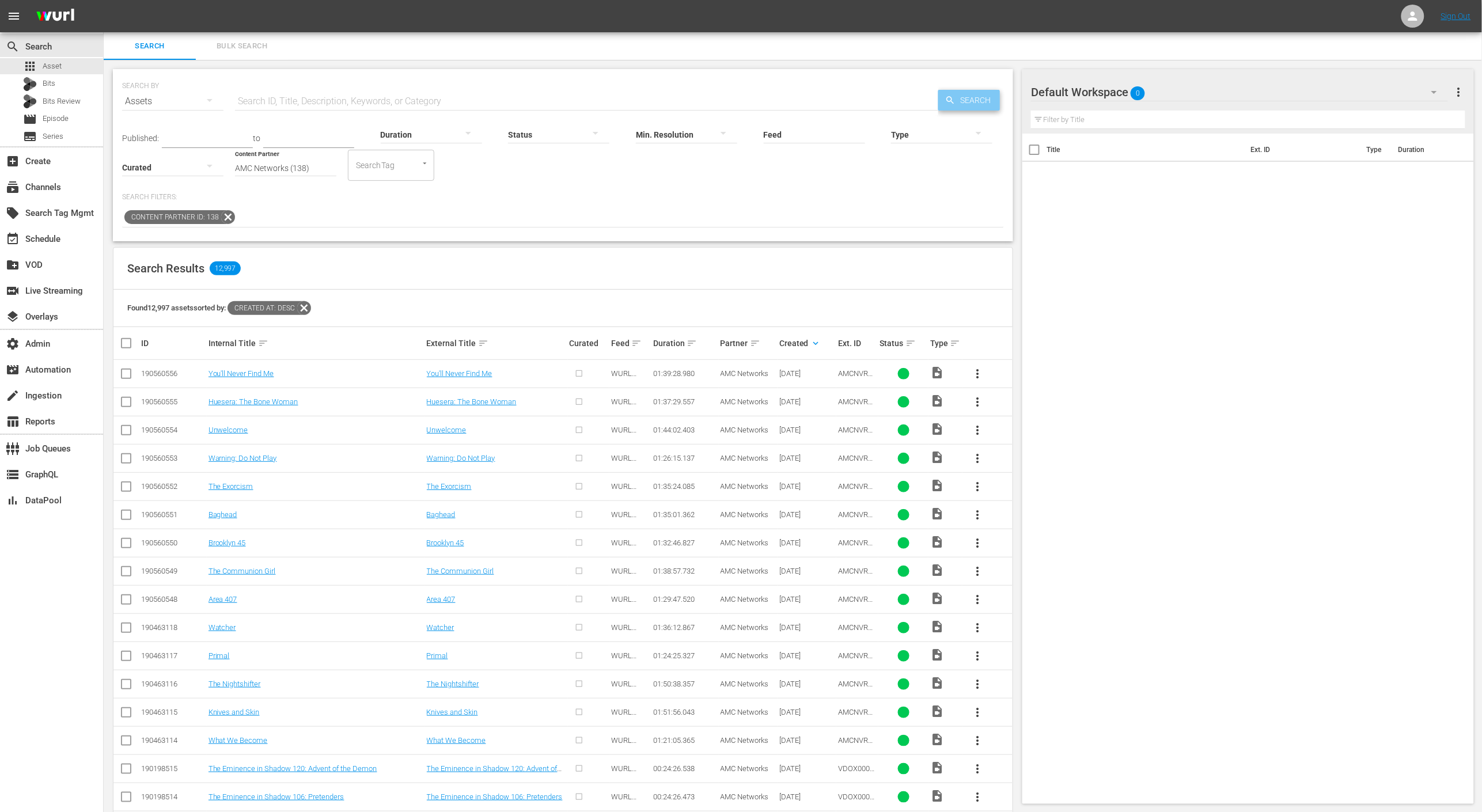
drag, startPoint x: 967, startPoint y: 103, endPoint x: 637, endPoint y: 189, distance: 341.0
click at [707, 182] on div "SEARCH BY Search By Assets Search ID, Title, Description, Keywords, or Category…" at bounding box center [563, 155] width 901 height 172
click at [226, 216] on icon at bounding box center [228, 217] width 14 height 14
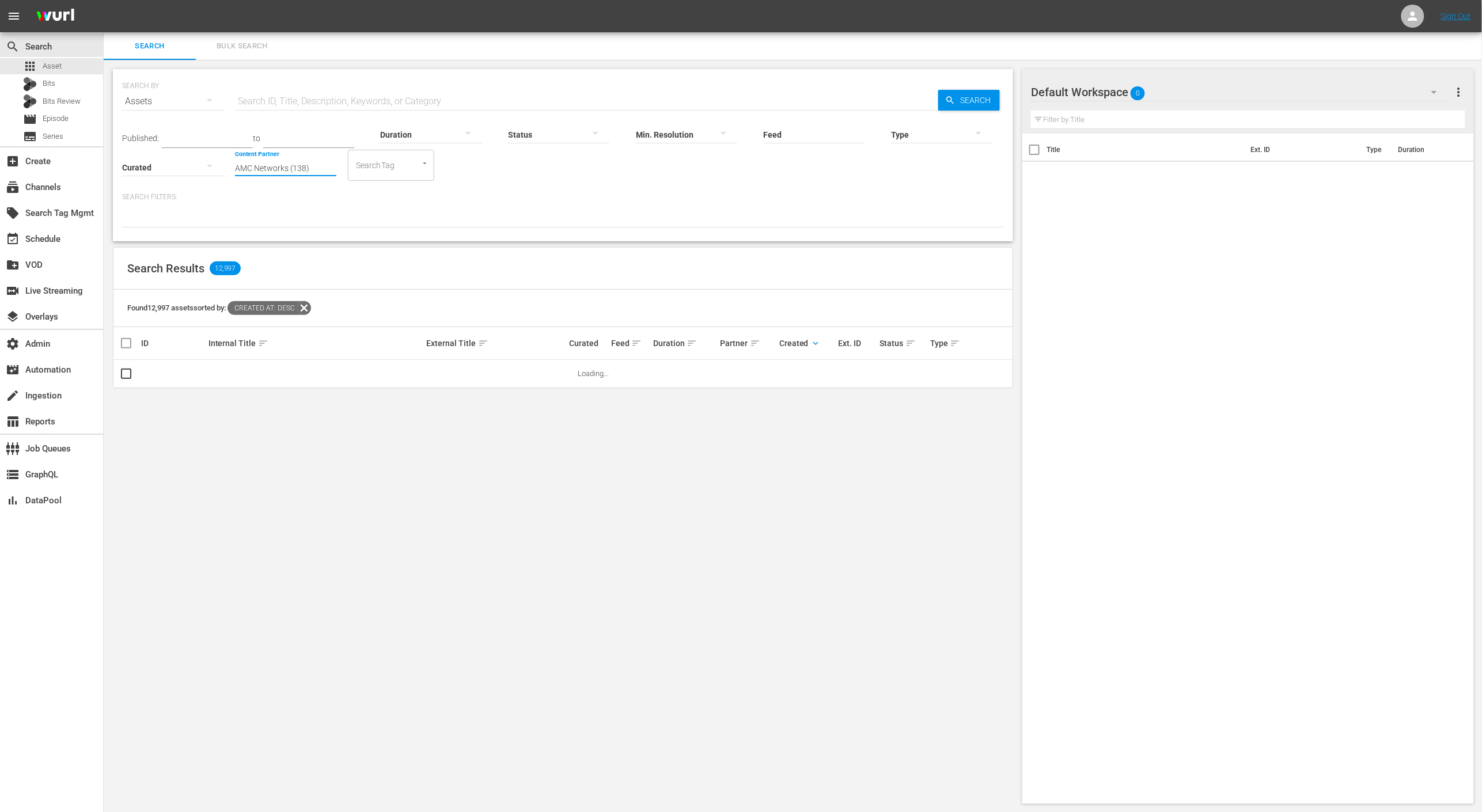
click at [321, 167] on input "AMC Networks (138)" at bounding box center [286, 168] width 101 height 42
click at [319, 198] on div "AMC Networks (138)" at bounding box center [328, 199] width 169 height 28
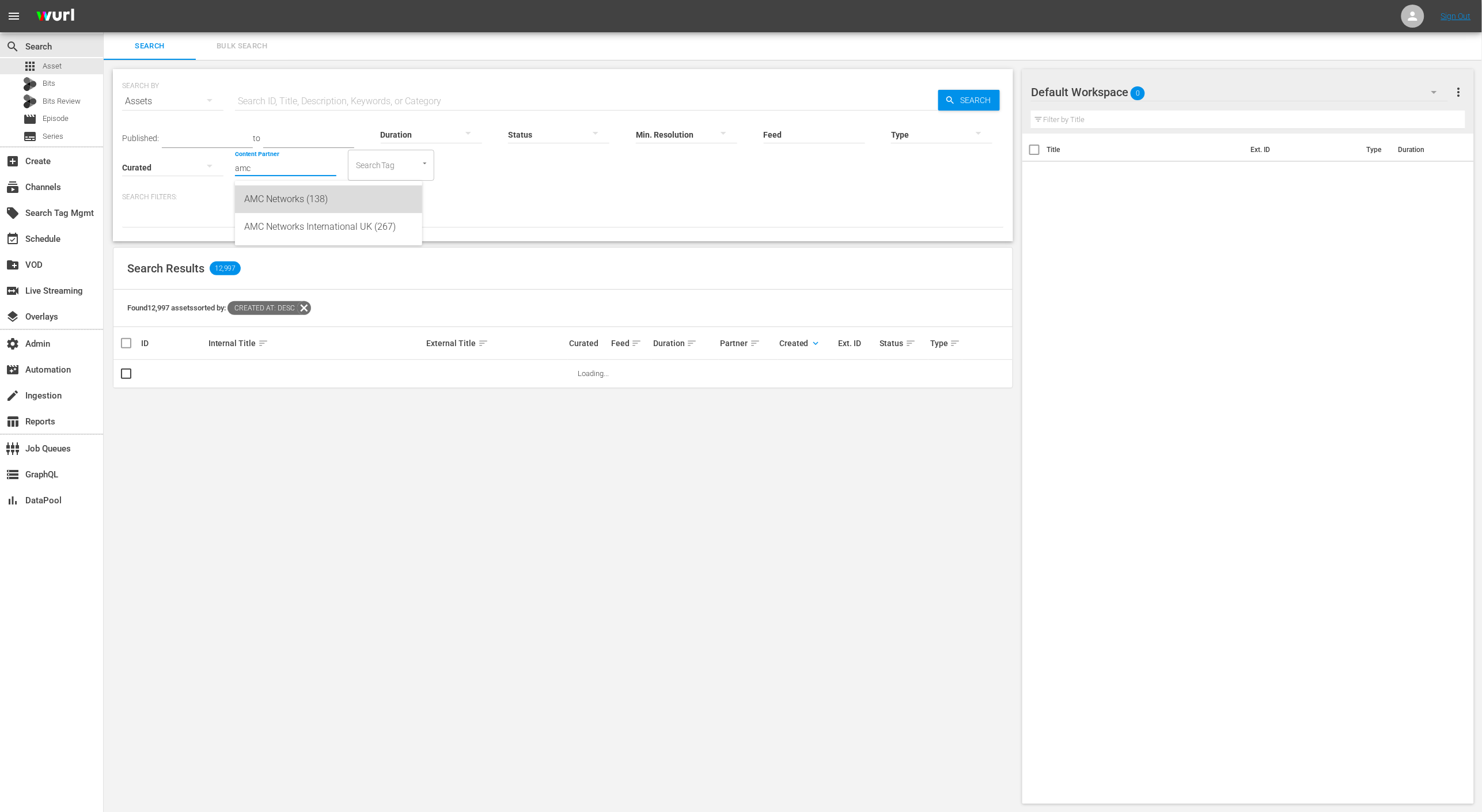
type input "AMC Networks (138)"
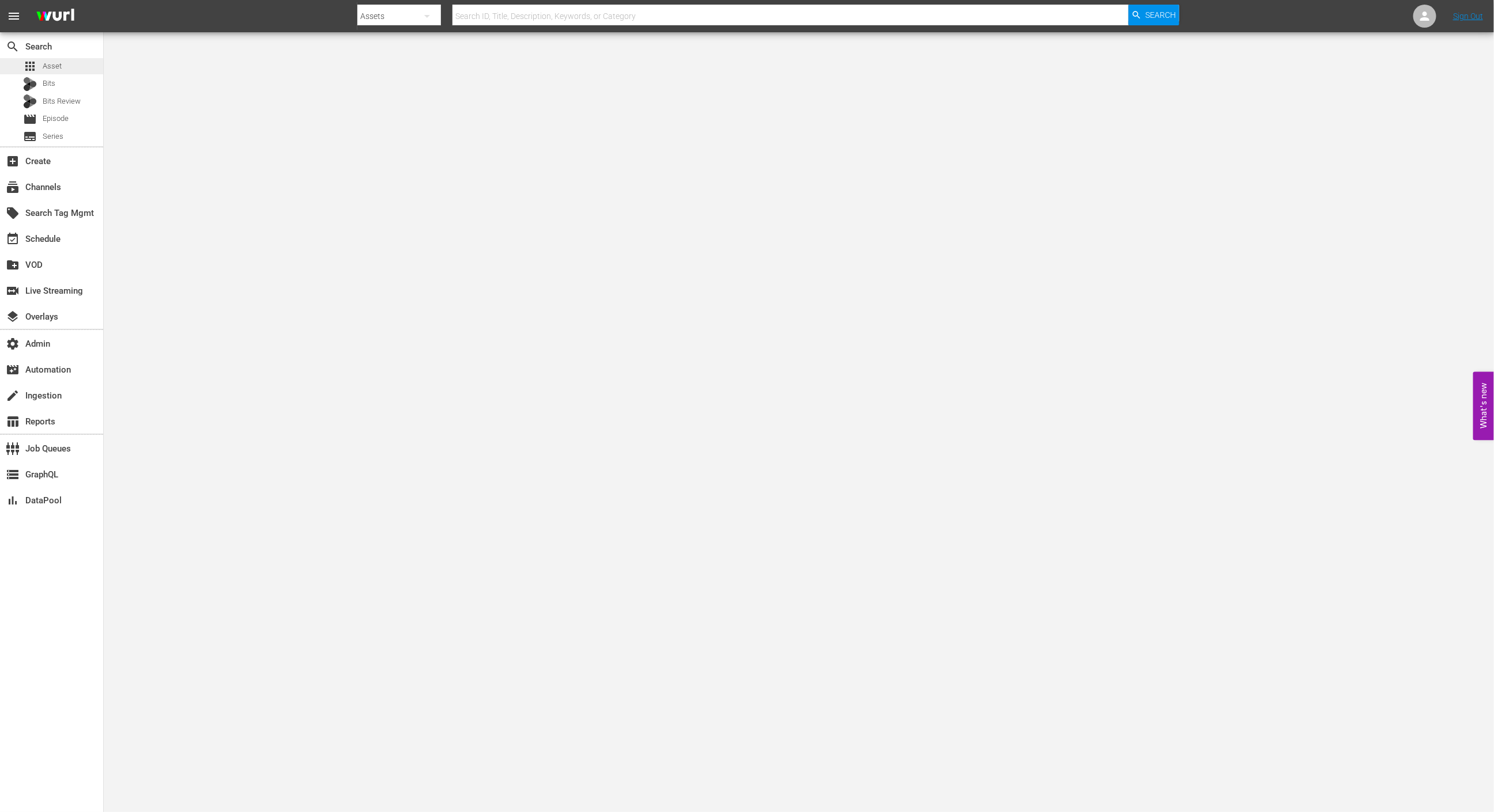
click at [74, 65] on div "apps Asset" at bounding box center [52, 66] width 103 height 16
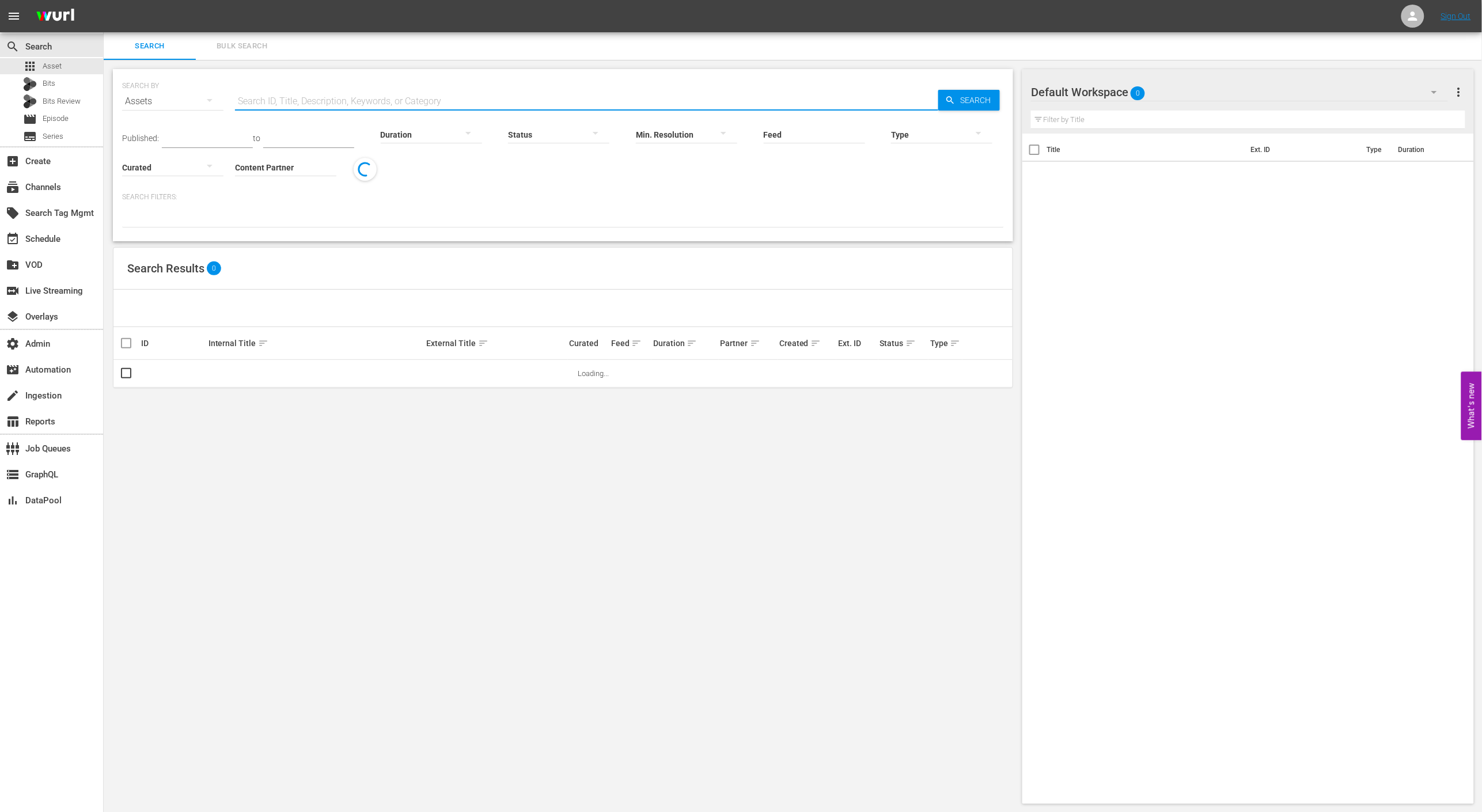
click at [419, 95] on input "text" at bounding box center [587, 101] width 703 height 28
paste input "AMCNVR0000015606"
type input "AMCNVR0000015606"
click at [956, 90] on span "Search" at bounding box center [977, 100] width 44 height 21
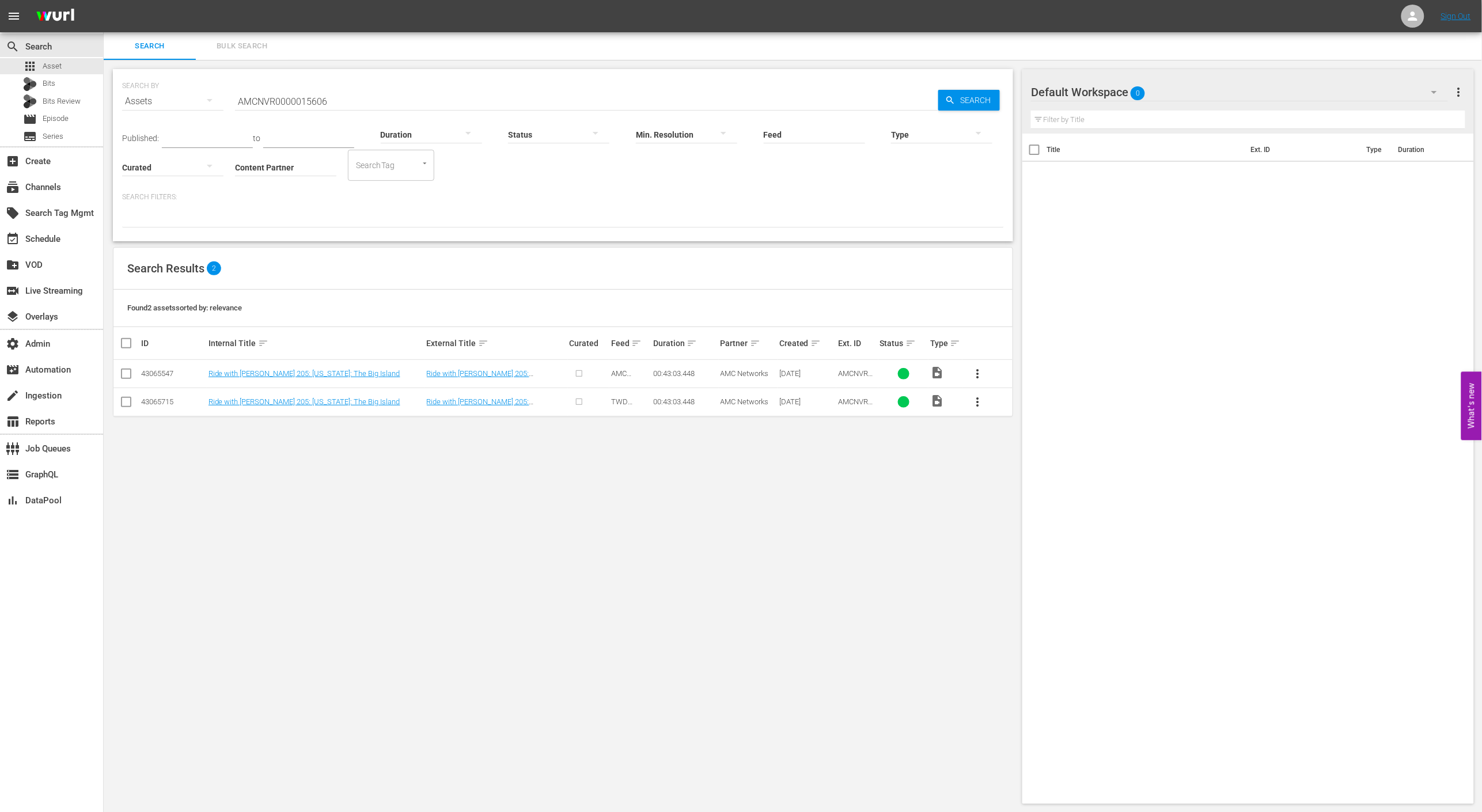
drag, startPoint x: 425, startPoint y: 283, endPoint x: 406, endPoint y: 262, distance: 28.3
click at [422, 279] on div "Search Results 2" at bounding box center [563, 269] width 899 height 42
click at [294, 100] on input "AMCNVR0000015606" at bounding box center [587, 101] width 703 height 28
click at [496, 374] on link "Ride with Norman Reedus 205: Hawaii: The Big Island" at bounding box center [478, 377] width 103 height 17
click at [488, 398] on link "Ride with Norman Reedus 205: Hawaii: The Big Island" at bounding box center [478, 406] width 103 height 17
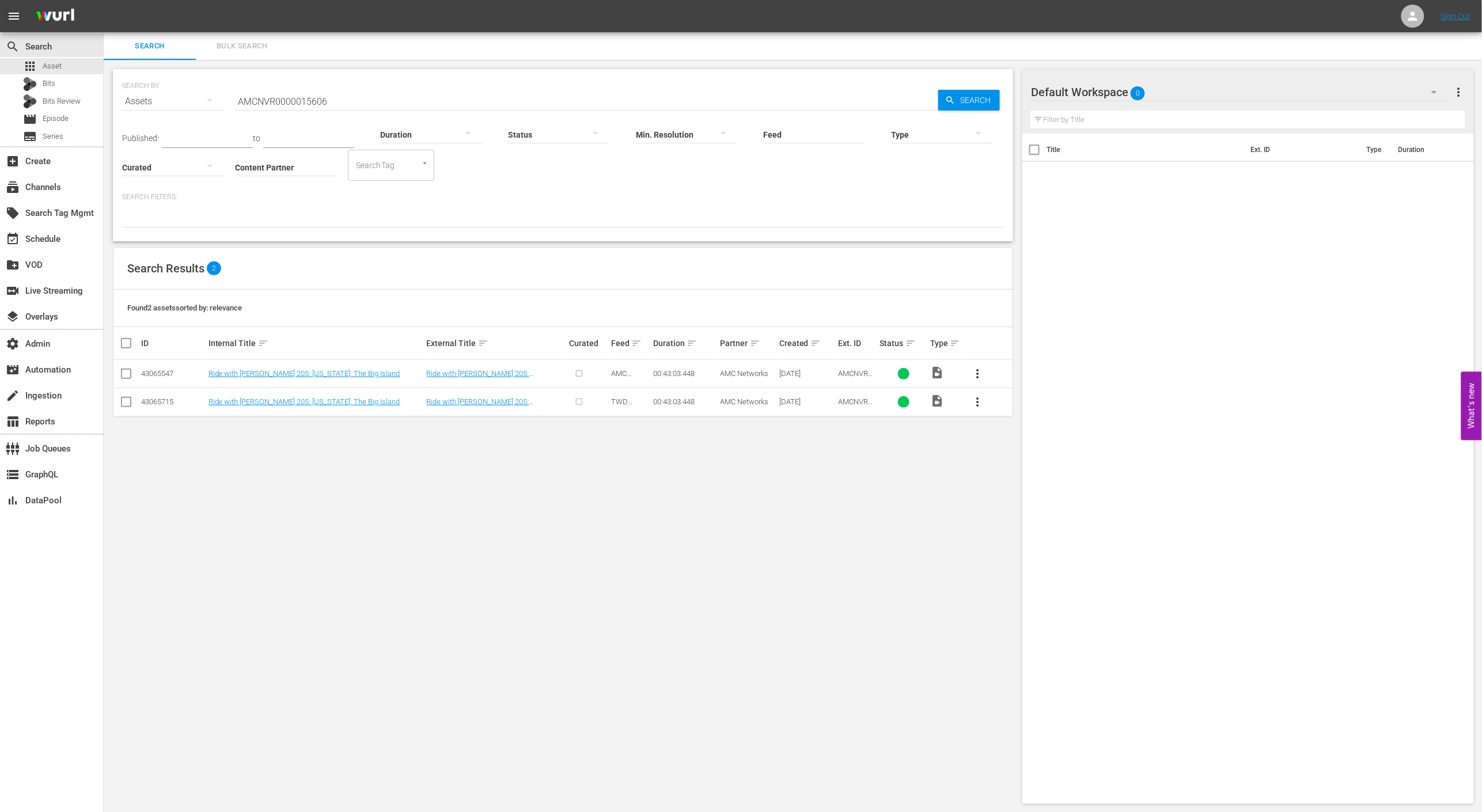
drag, startPoint x: 544, startPoint y: 249, endPoint x: 327, endPoint y: 171, distance: 230.6
click at [543, 249] on div "Search Results 2" at bounding box center [563, 269] width 899 height 42
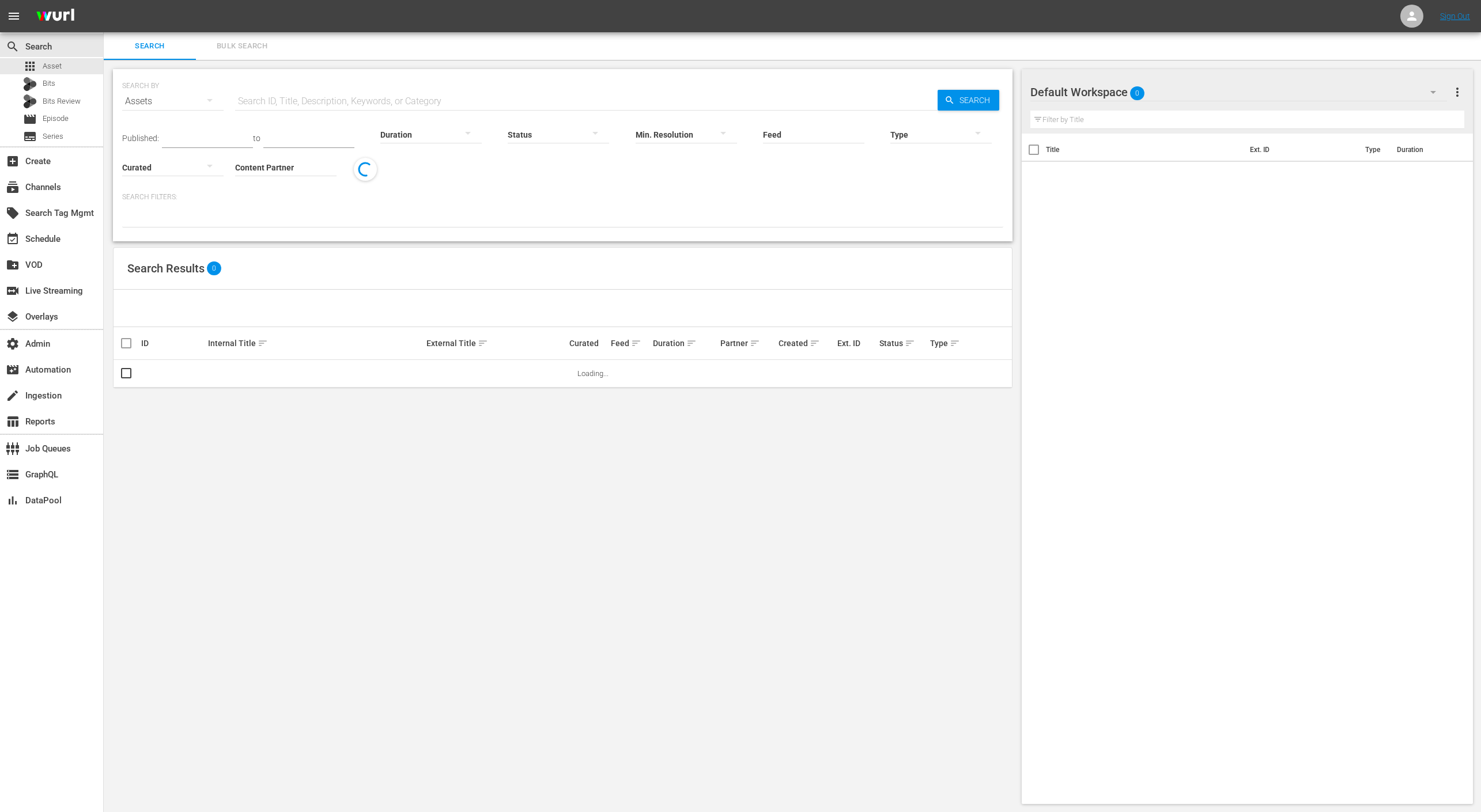
click at [297, 87] on input "text" at bounding box center [587, 101] width 703 height 28
paste input "AMCNVR0000015606"
type input "AMCNVR0000015606"
click at [990, 96] on span "Search" at bounding box center [977, 100] width 44 height 21
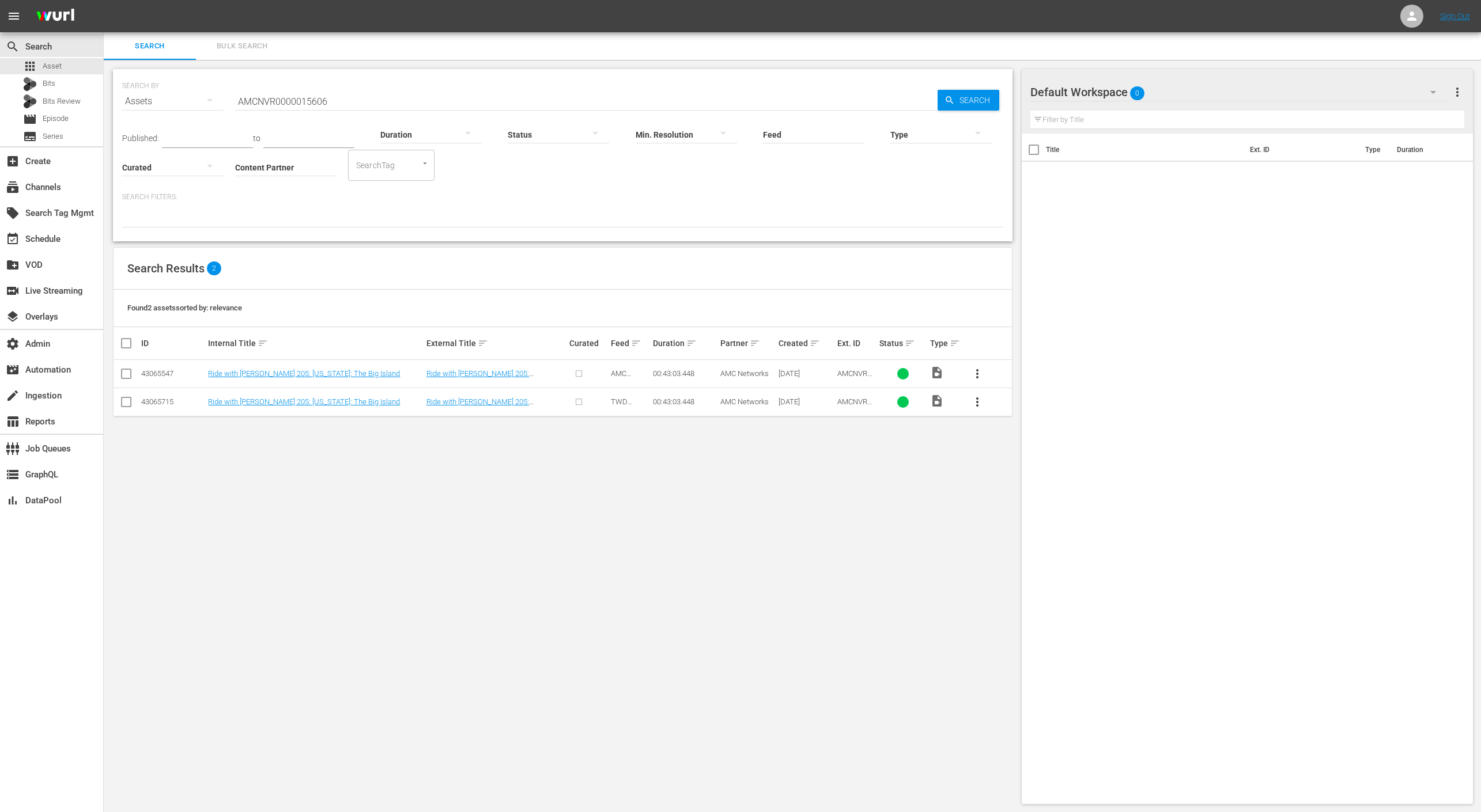
click at [537, 407] on td "Ride with [PERSON_NAME] 205: [US_STATE]: The Big Island" at bounding box center [496, 401] width 143 height 29
click at [529, 402] on link "Ride with [PERSON_NAME] 205: [US_STATE]: The Big Island" at bounding box center [477, 406] width 103 height 17
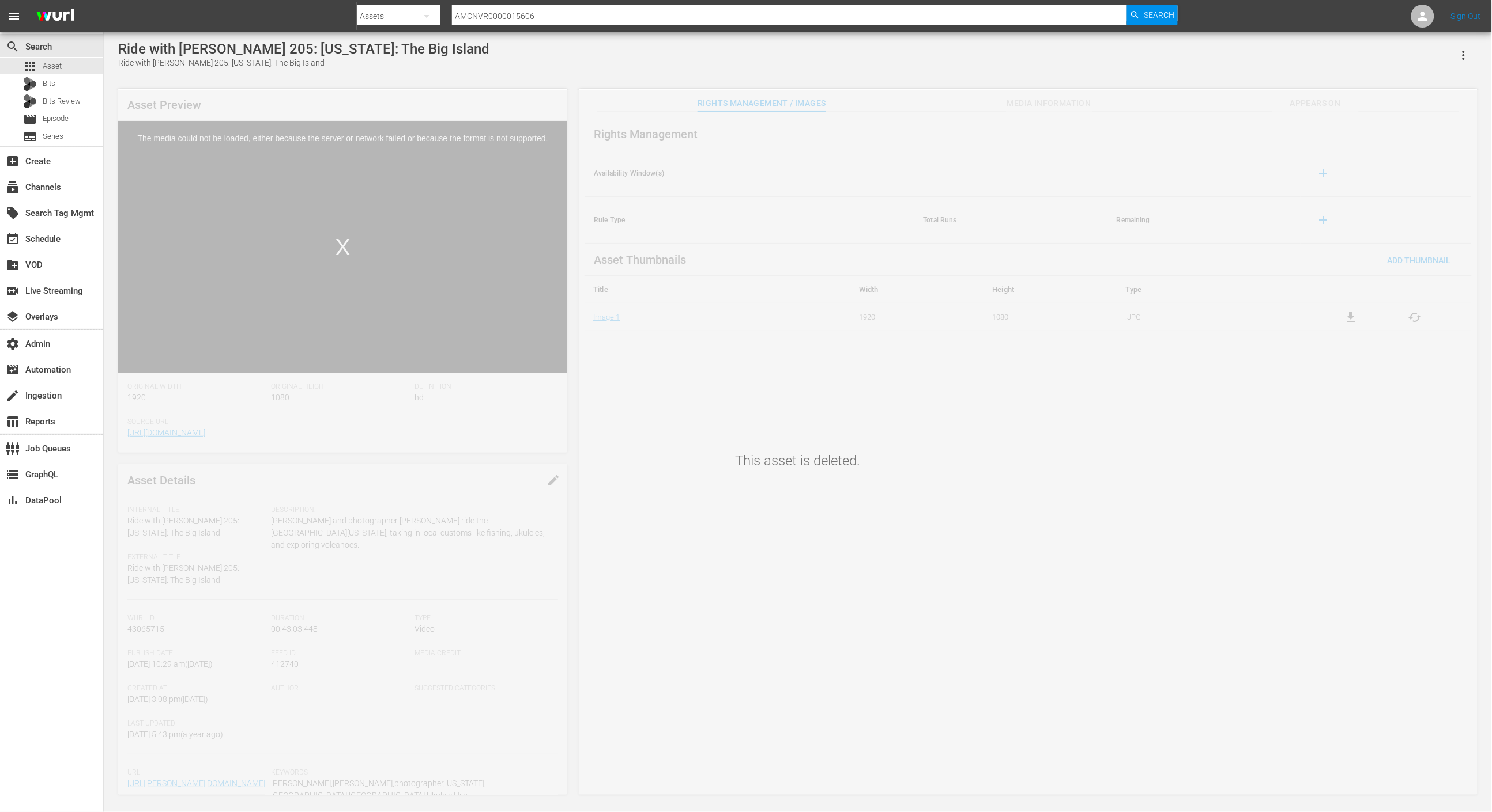
click at [1044, 99] on div "This asset is deleted." at bounding box center [797, 443] width 1388 height 708
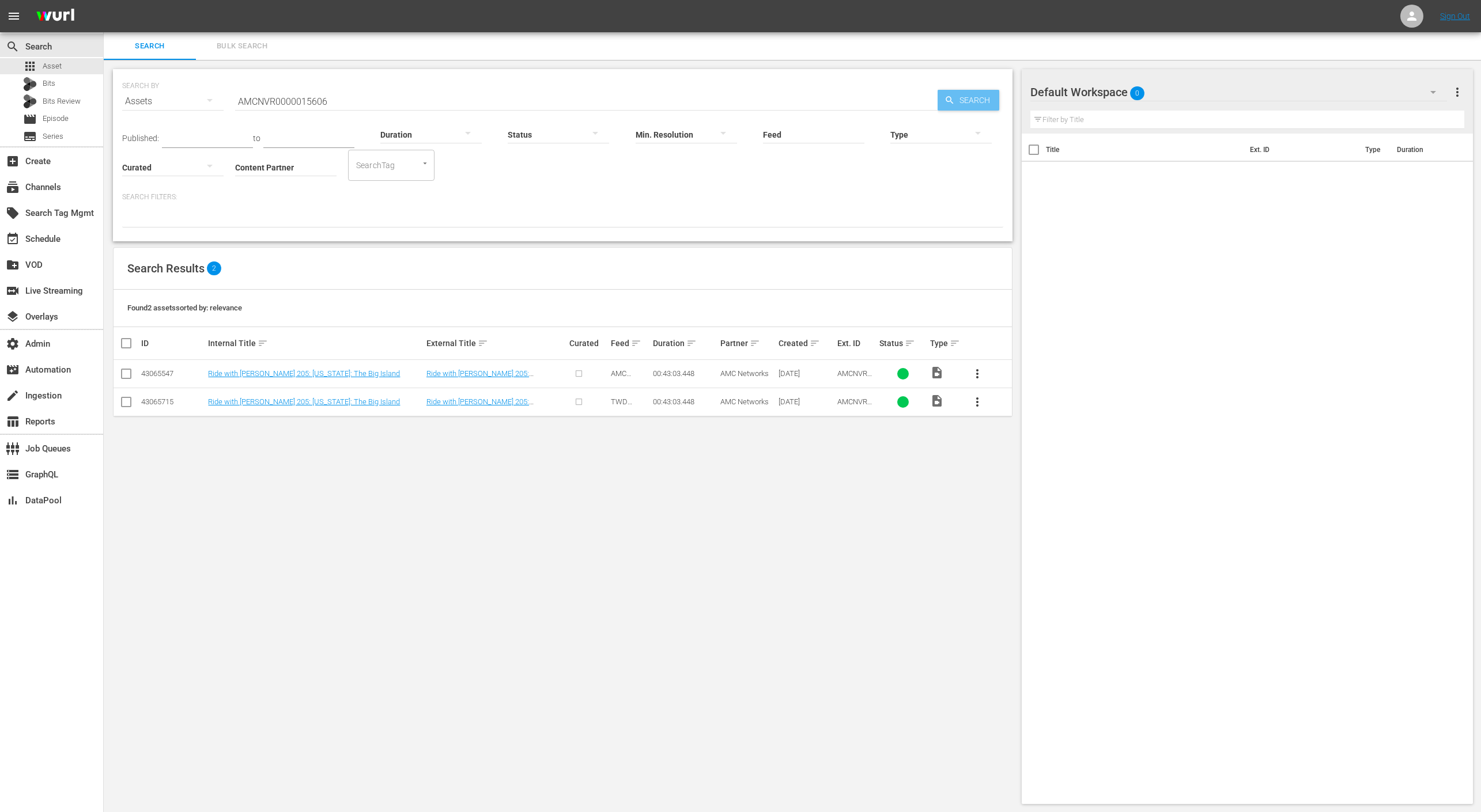
click at [956, 102] on span "Search" at bounding box center [977, 100] width 44 height 21
drag, startPoint x: 569, startPoint y: 97, endPoint x: 456, endPoint y: 101, distance: 113.1
click at [568, 97] on input "AMCNVR0000015606" at bounding box center [587, 101] width 703 height 28
